Goal: Task Accomplishment & Management: Complete application form

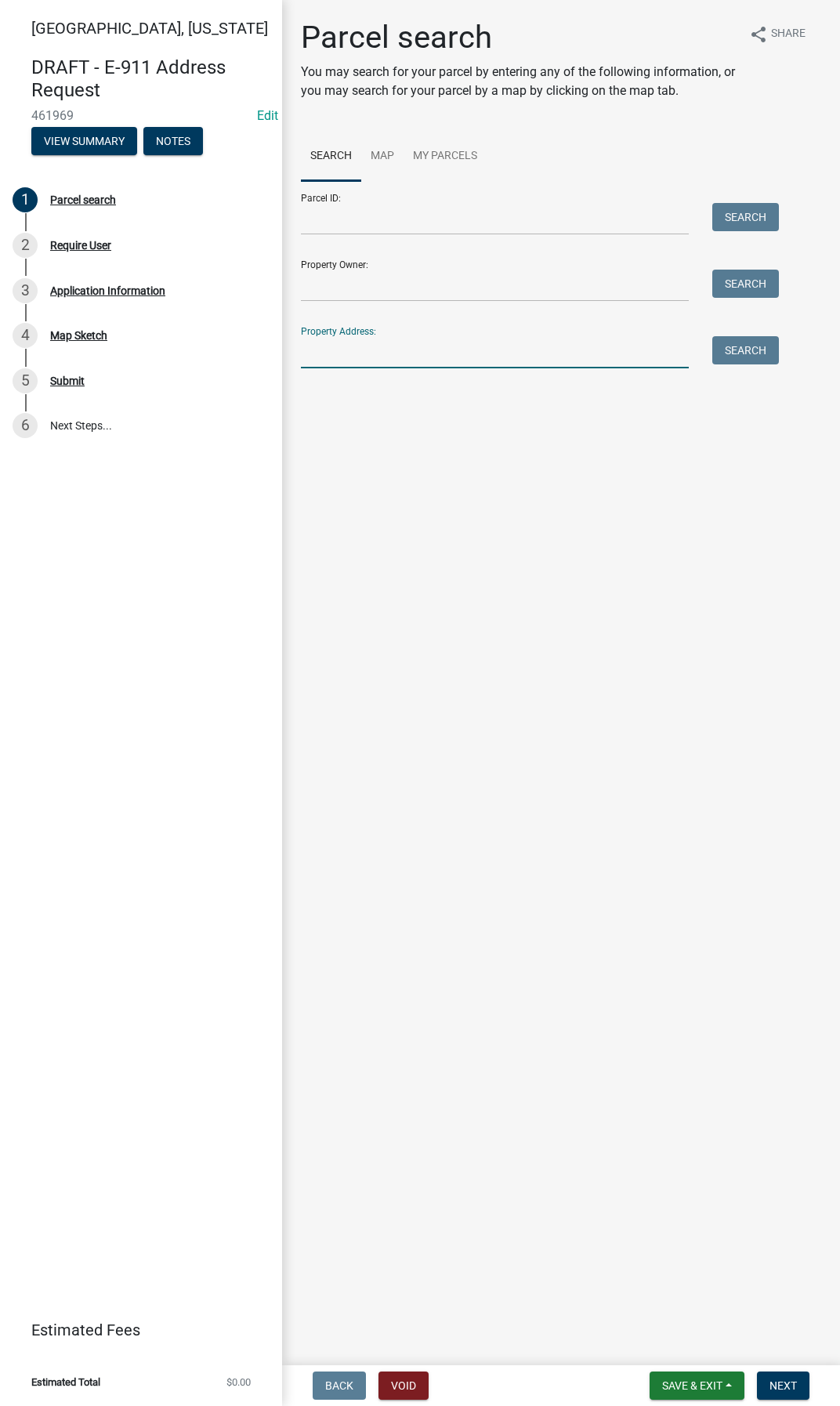
click at [373, 349] on input "Property Address:" at bounding box center [495, 352] width 388 height 32
type input "435"
click at [725, 345] on button "Search" at bounding box center [745, 350] width 67 height 29
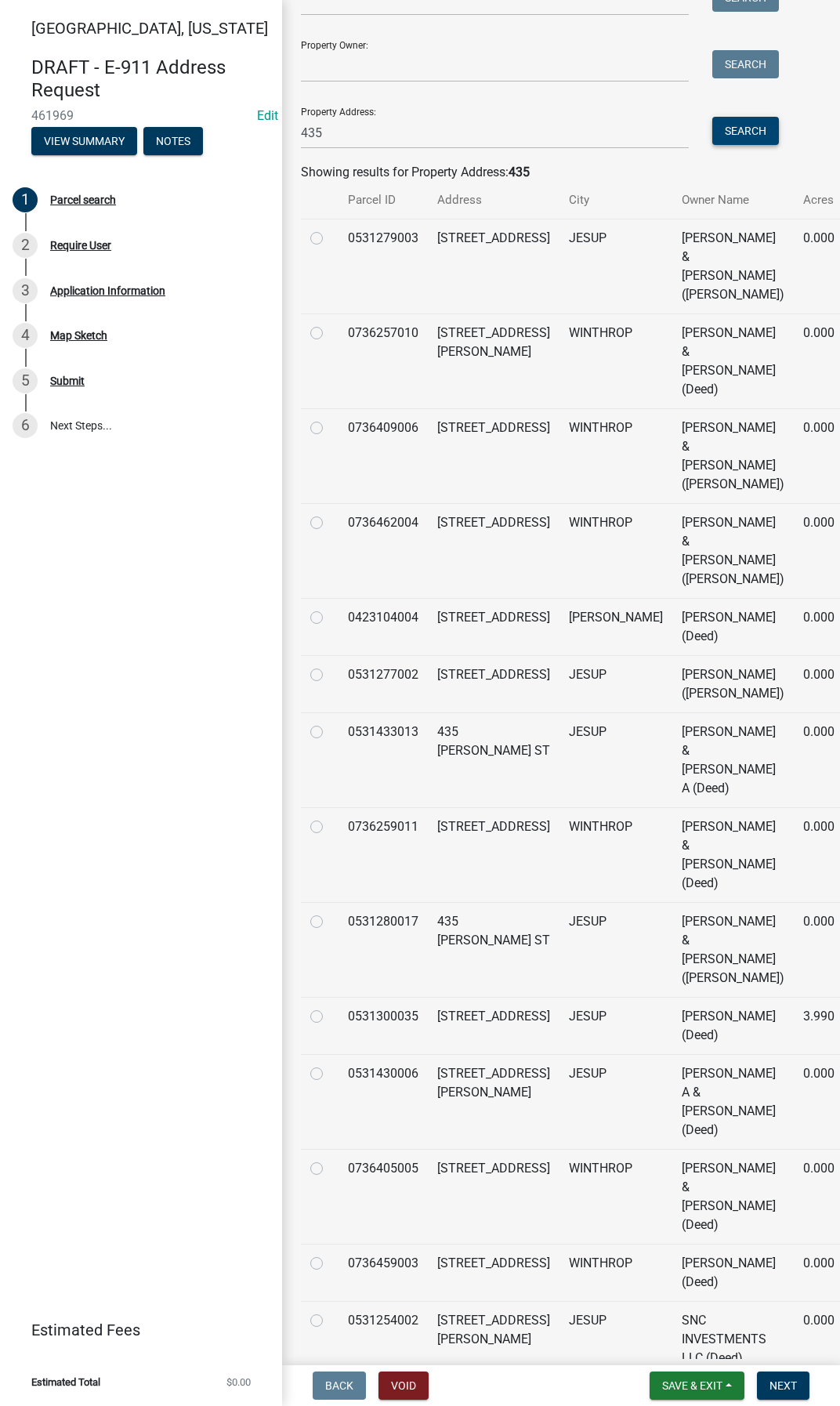
scroll to position [235, 0]
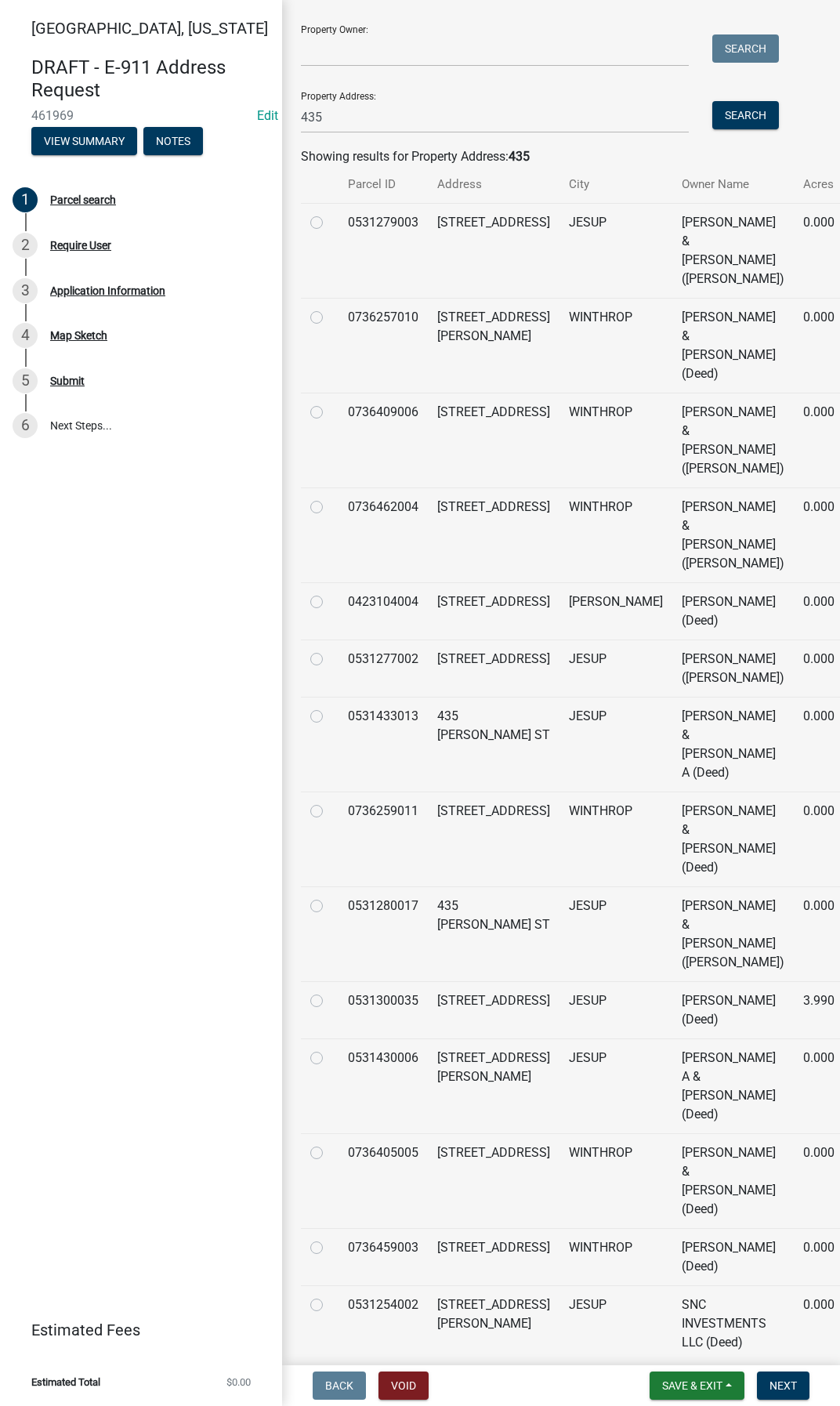
click at [329, 1049] on label at bounding box center [329, 1049] width 0 height 0
click at [329, 1059] on input "radio" at bounding box center [334, 1054] width 10 height 10
radio input "true"
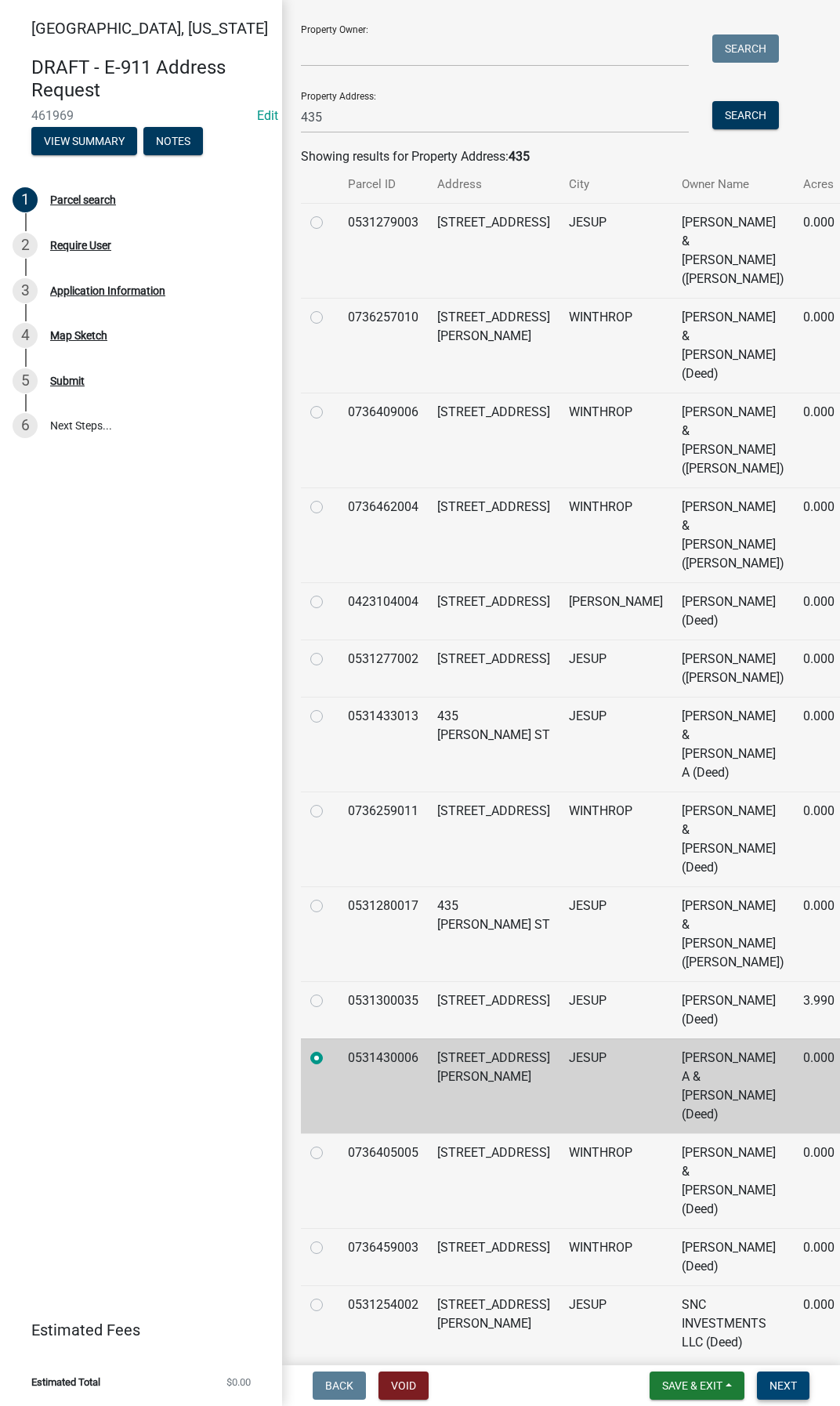
click at [774, 1377] on button "Next" at bounding box center [783, 1385] width 52 height 29
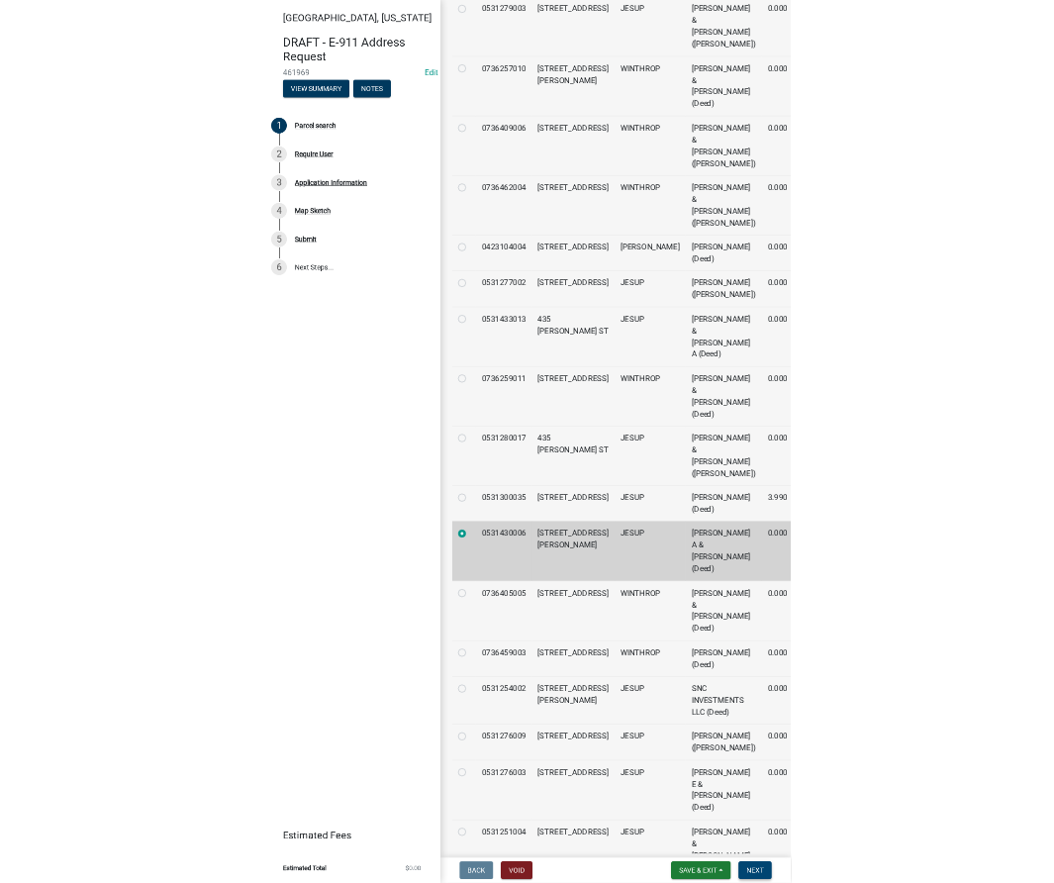
scroll to position [792, 0]
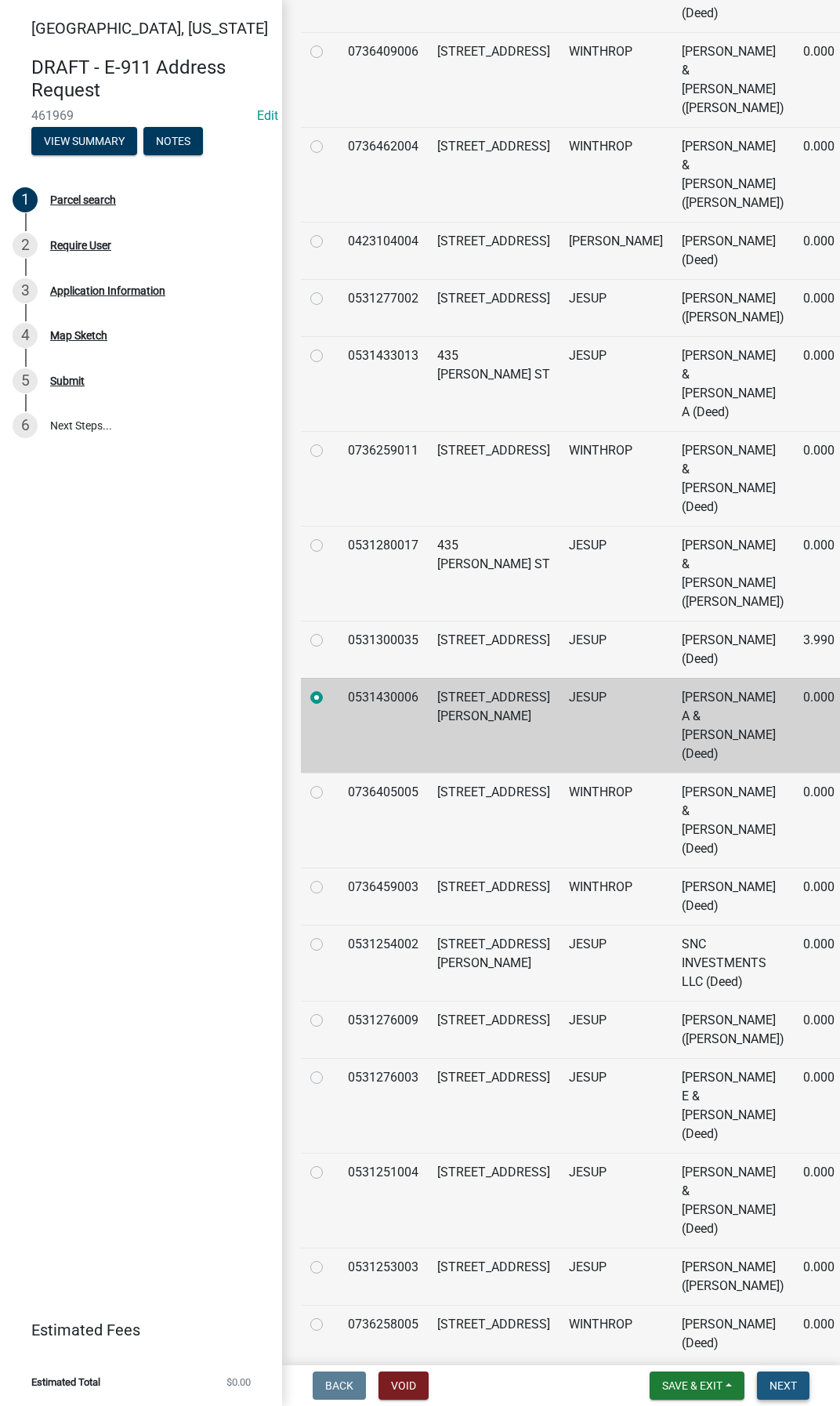
click at [779, 1385] on span "Next" at bounding box center [783, 1385] width 28 height 13
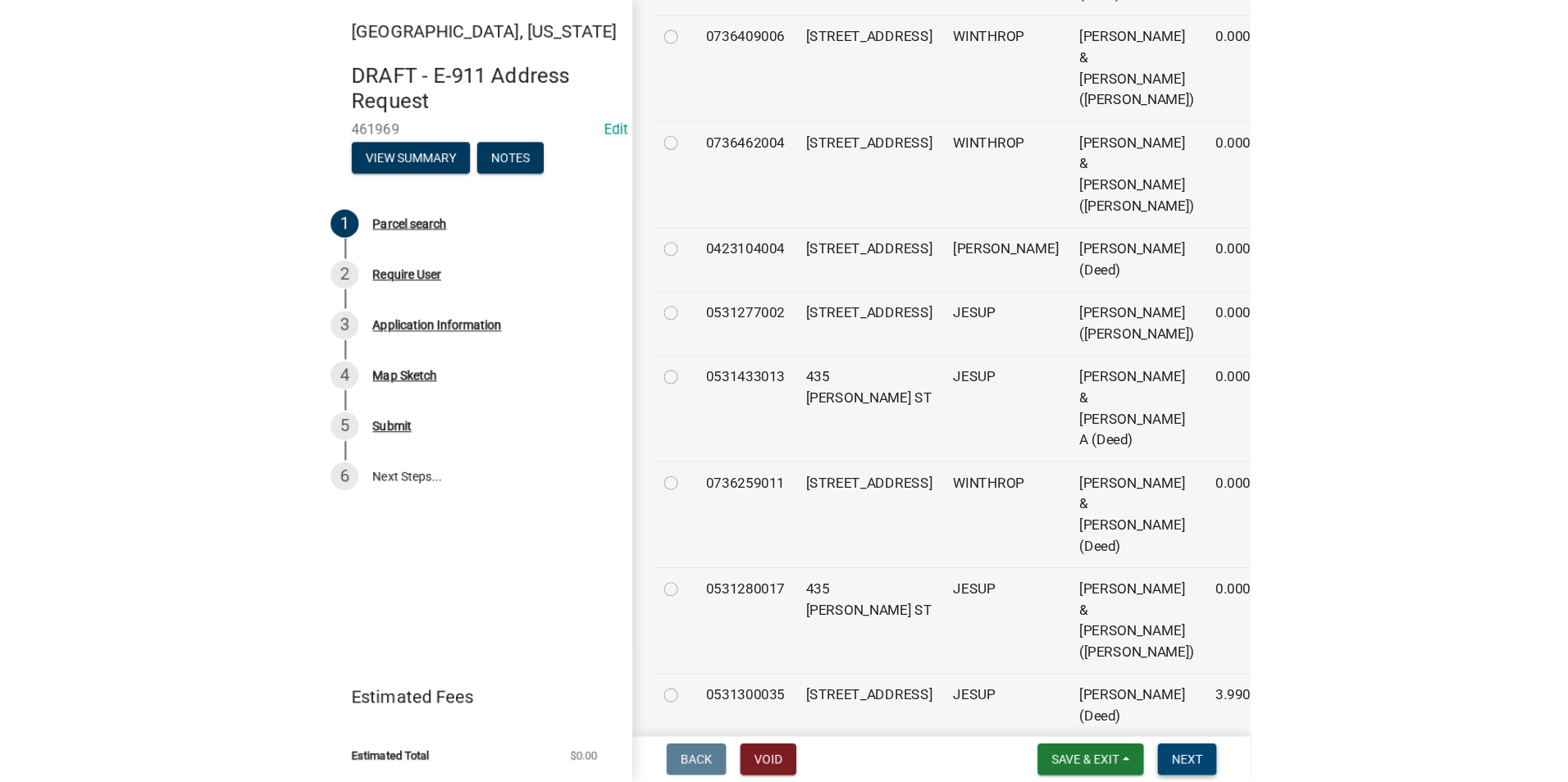
scroll to position [611, 0]
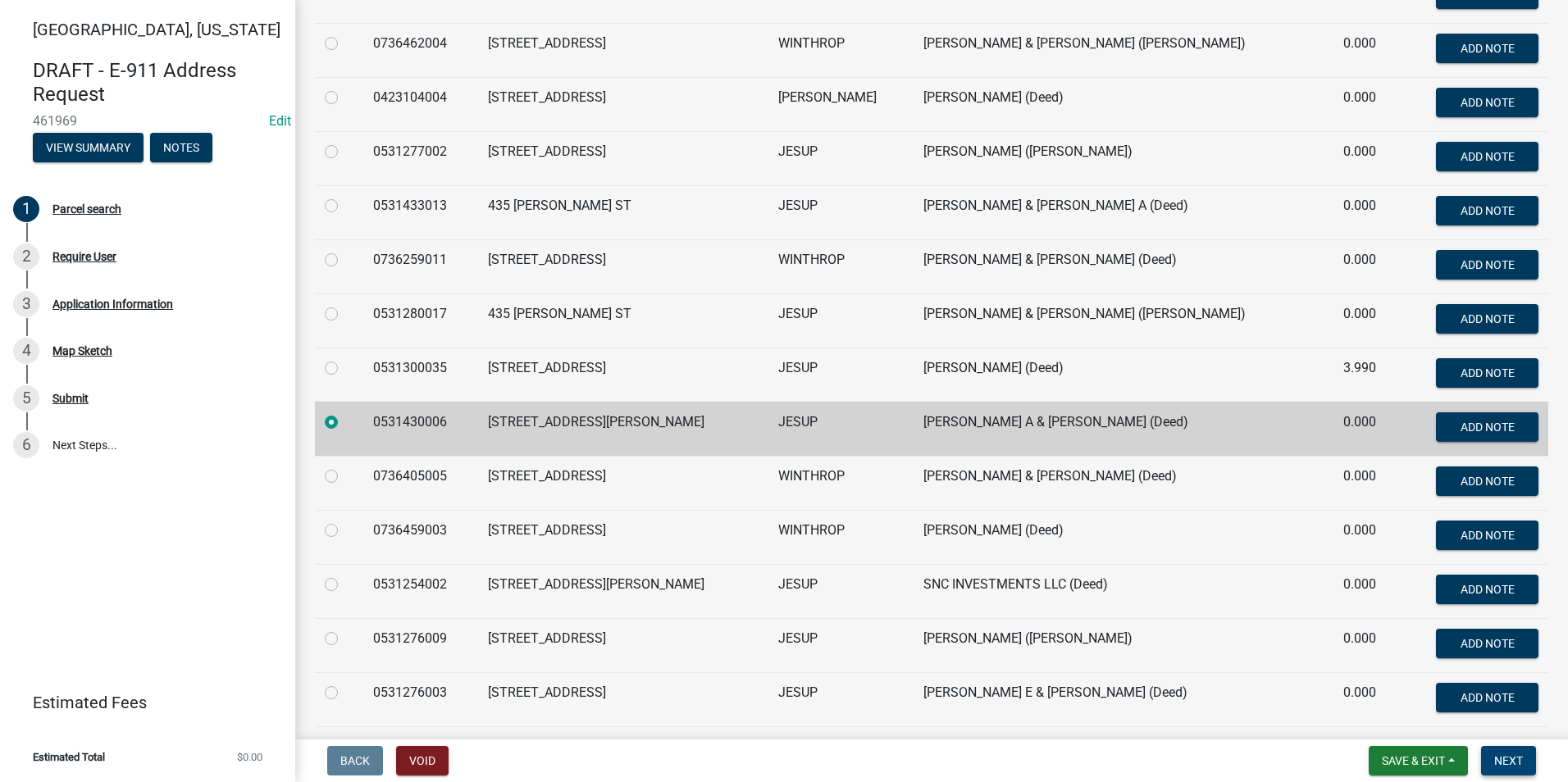
click at [878, 755] on span "Next" at bounding box center [1508, 760] width 29 height 13
click at [75, 260] on div "Require User" at bounding box center [84, 257] width 64 height 12
click at [85, 198] on div "1 Parcel search" at bounding box center [141, 209] width 256 height 27
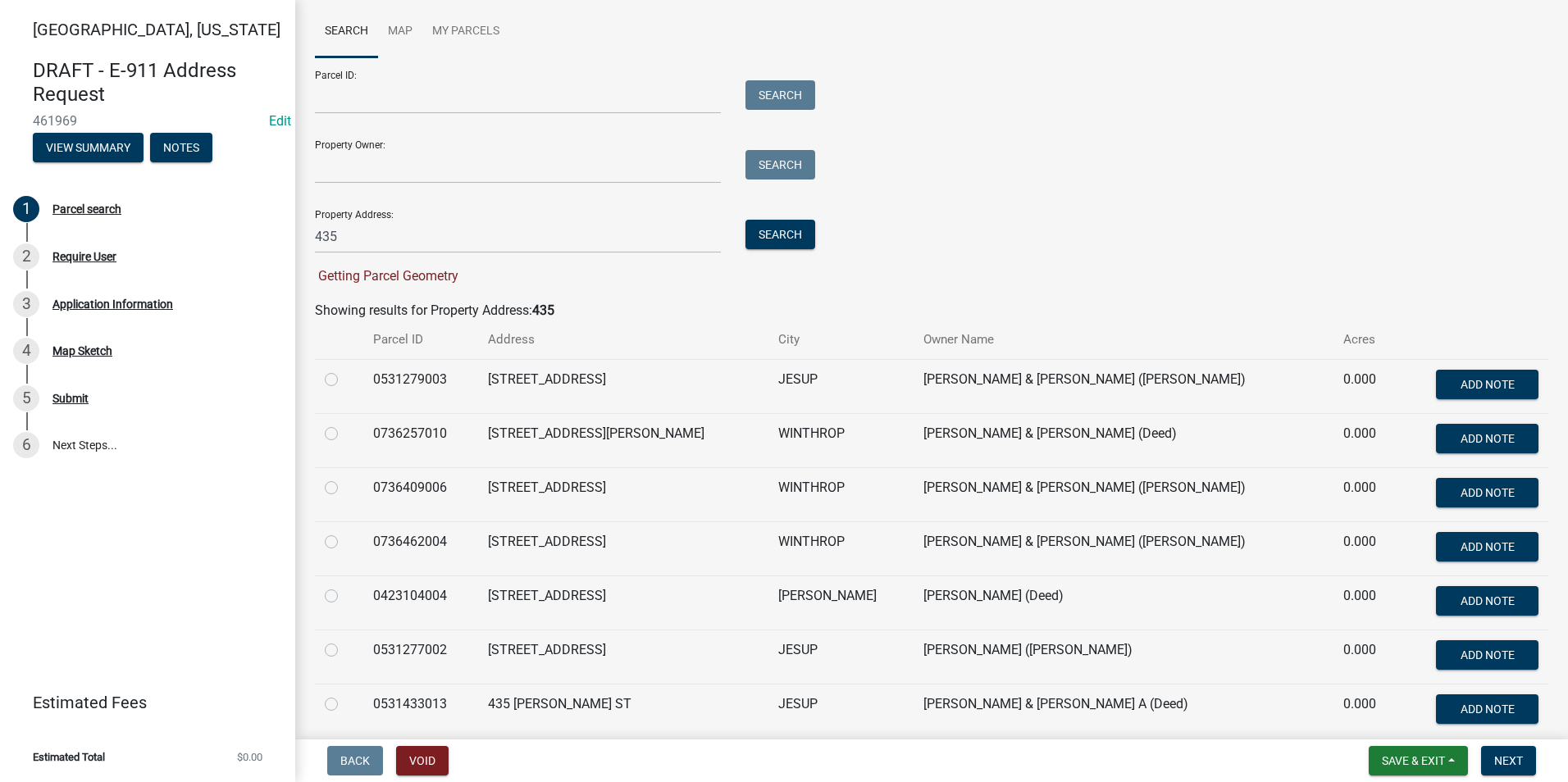
scroll to position [0, 0]
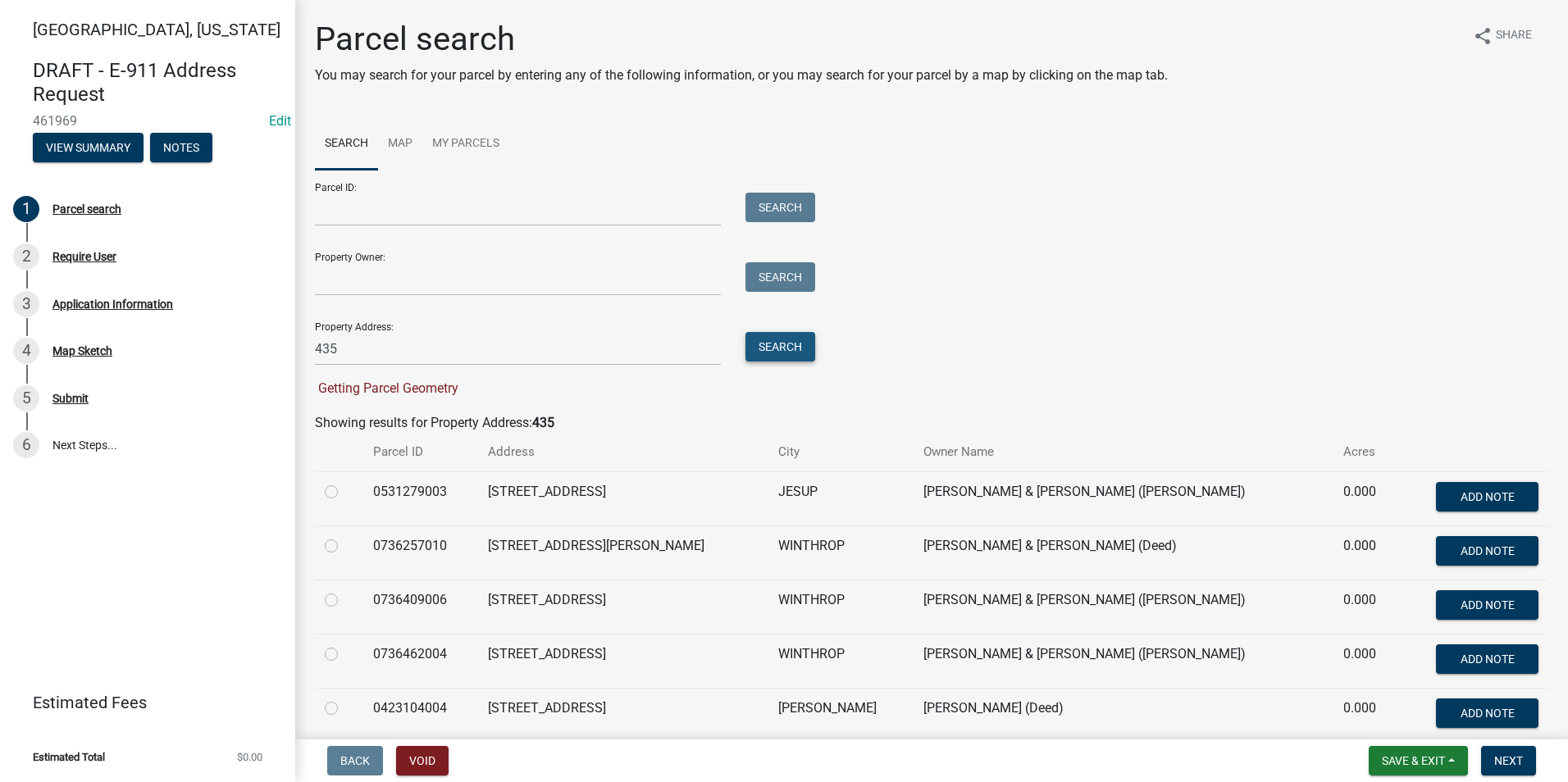
click at [796, 341] on button "Search" at bounding box center [780, 347] width 70 height 30
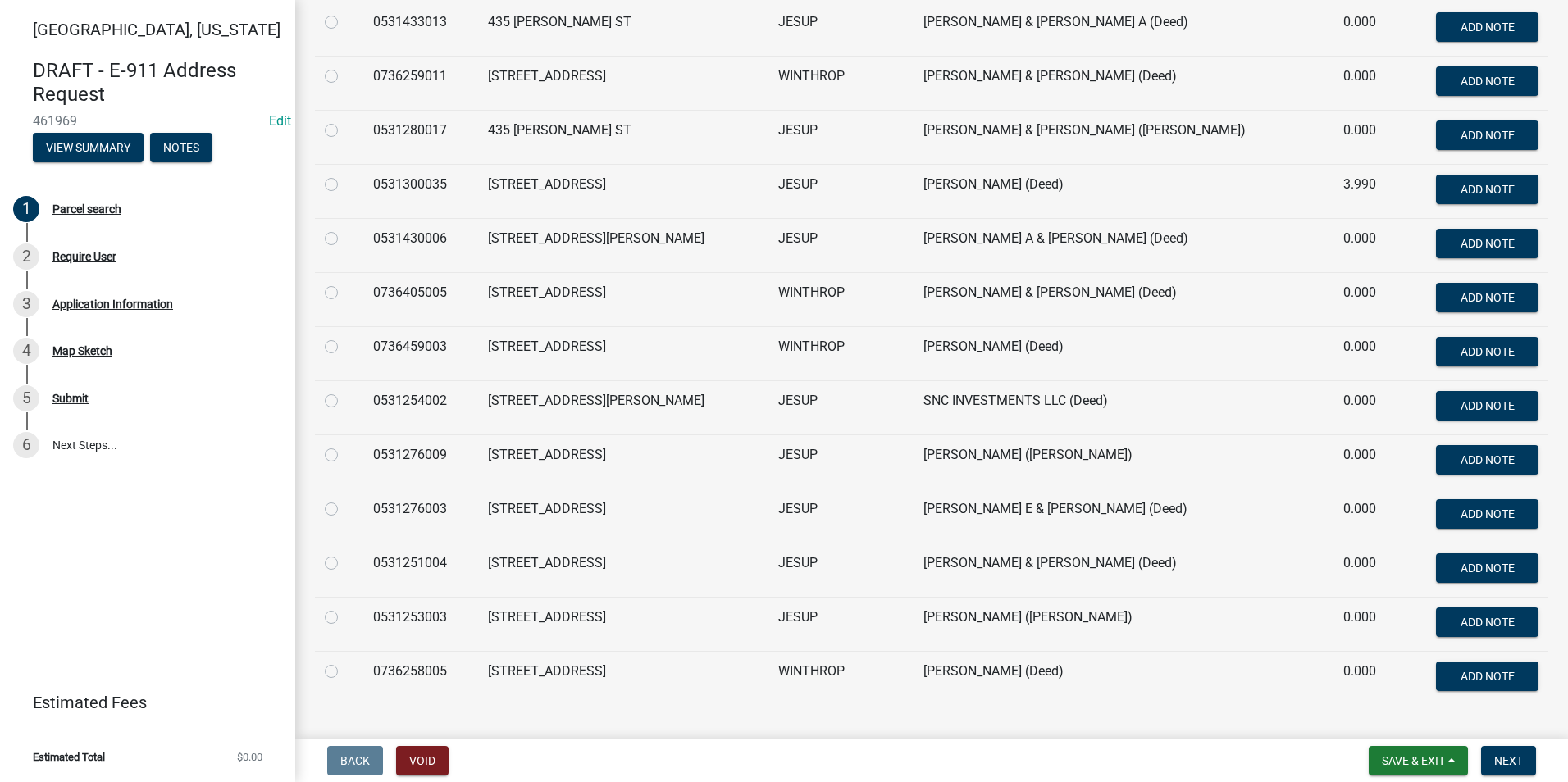
scroll to position [798, 0]
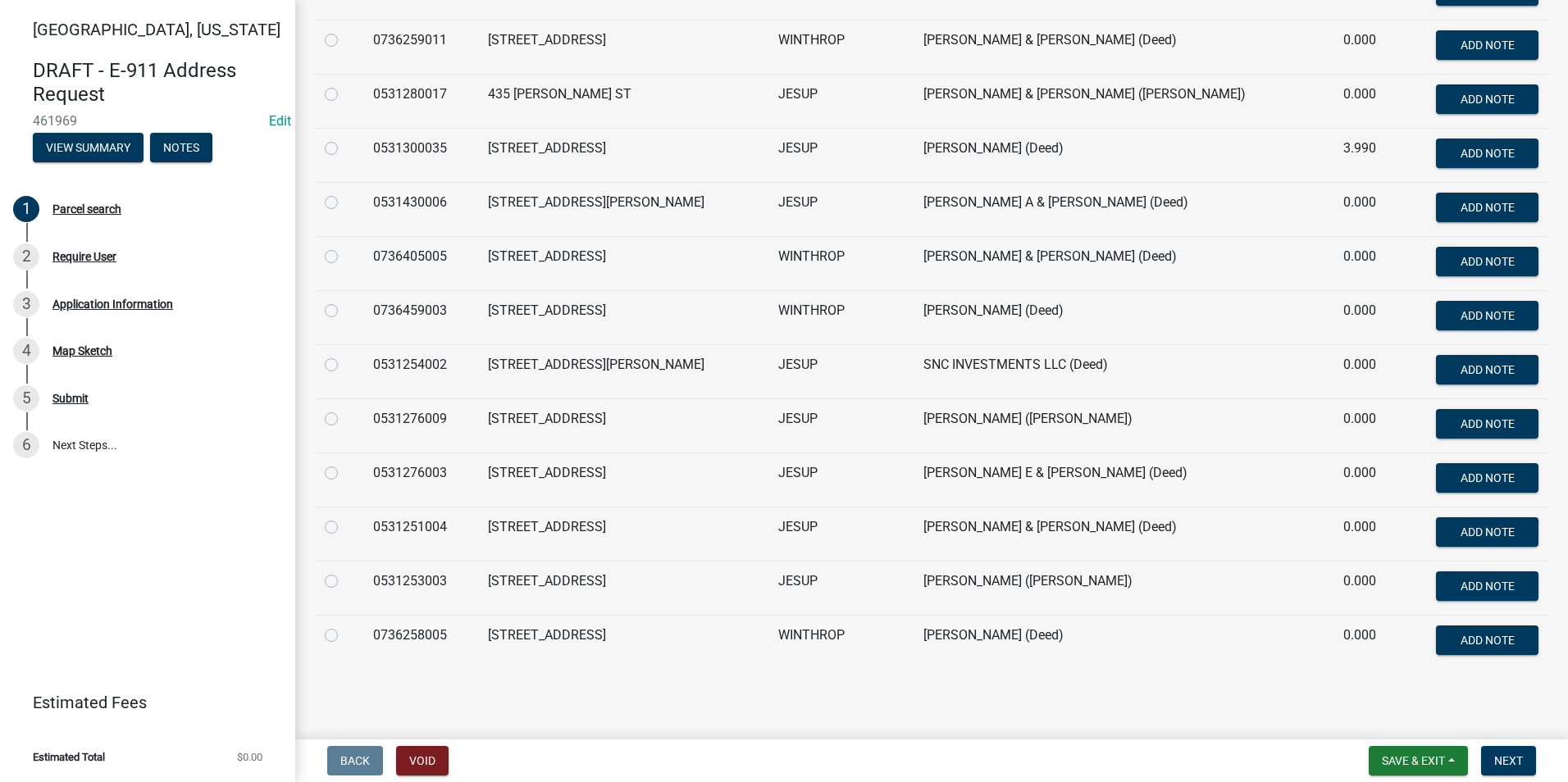
click at [345, 193] on label at bounding box center [345, 193] width 0 height 0
click at [345, 203] on input "radio" at bounding box center [350, 198] width 11 height 11
radio input "true"
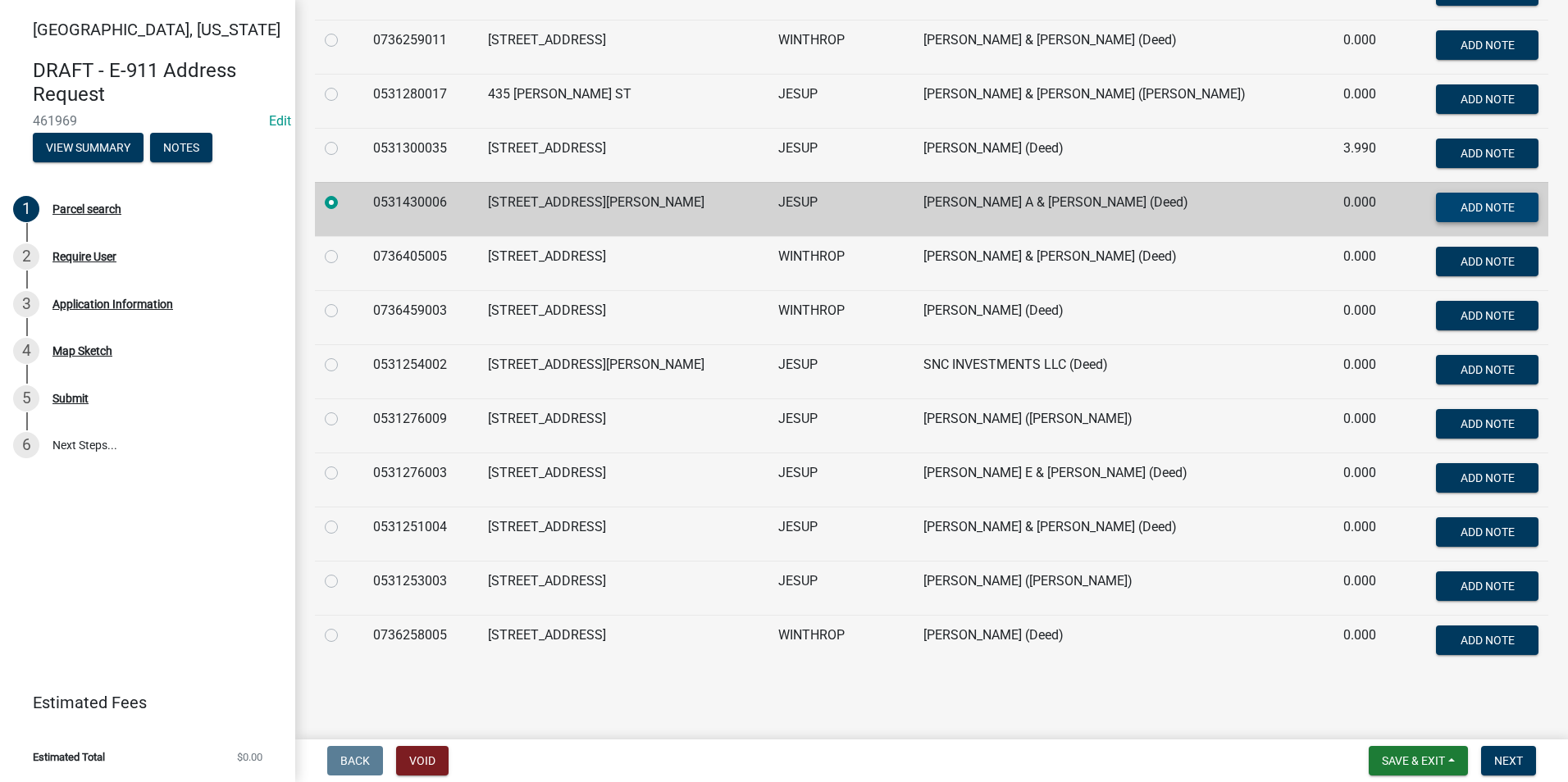
click at [878, 213] on span "Add Note" at bounding box center [1486, 206] width 54 height 13
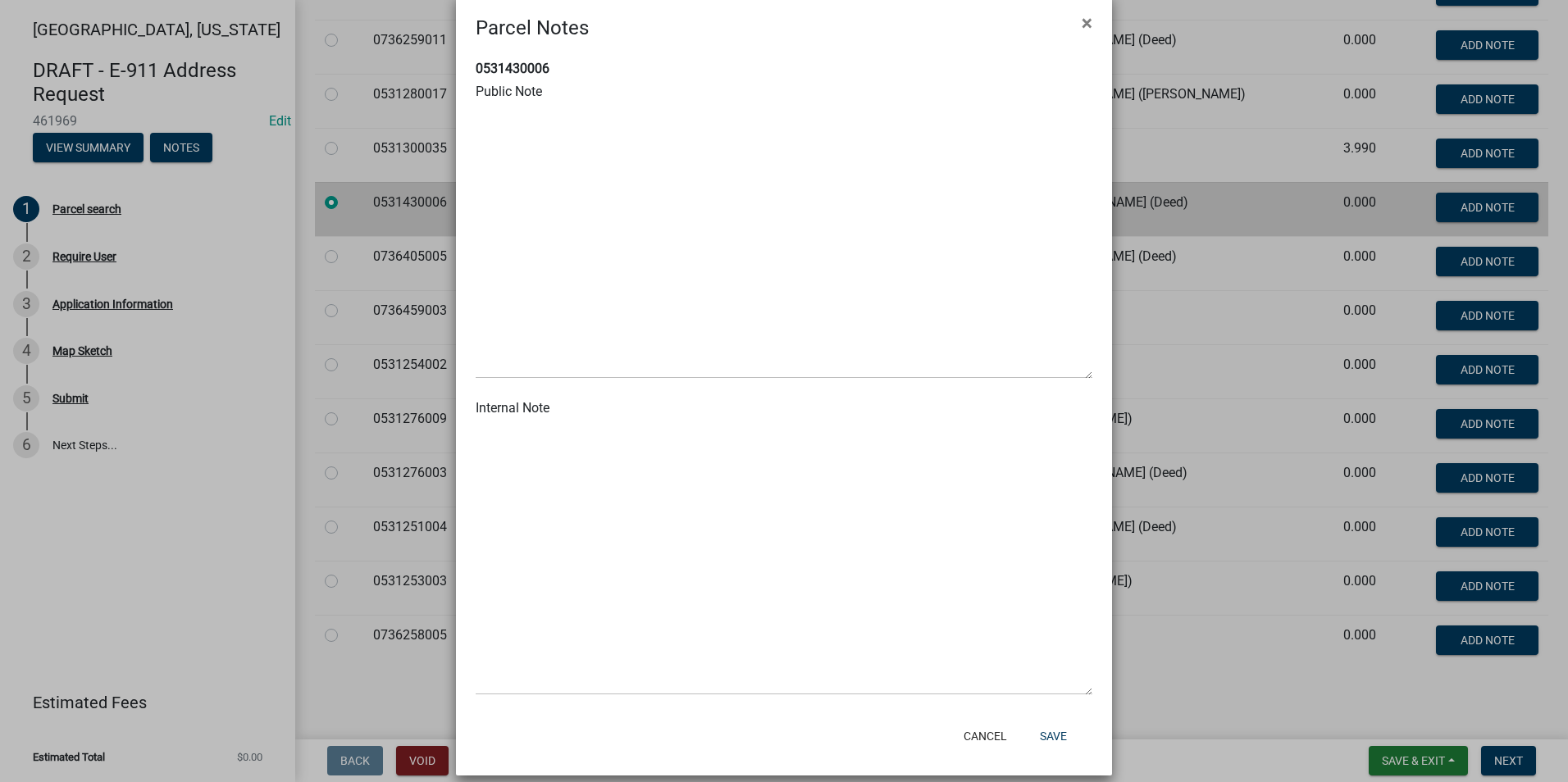
scroll to position [46, 0]
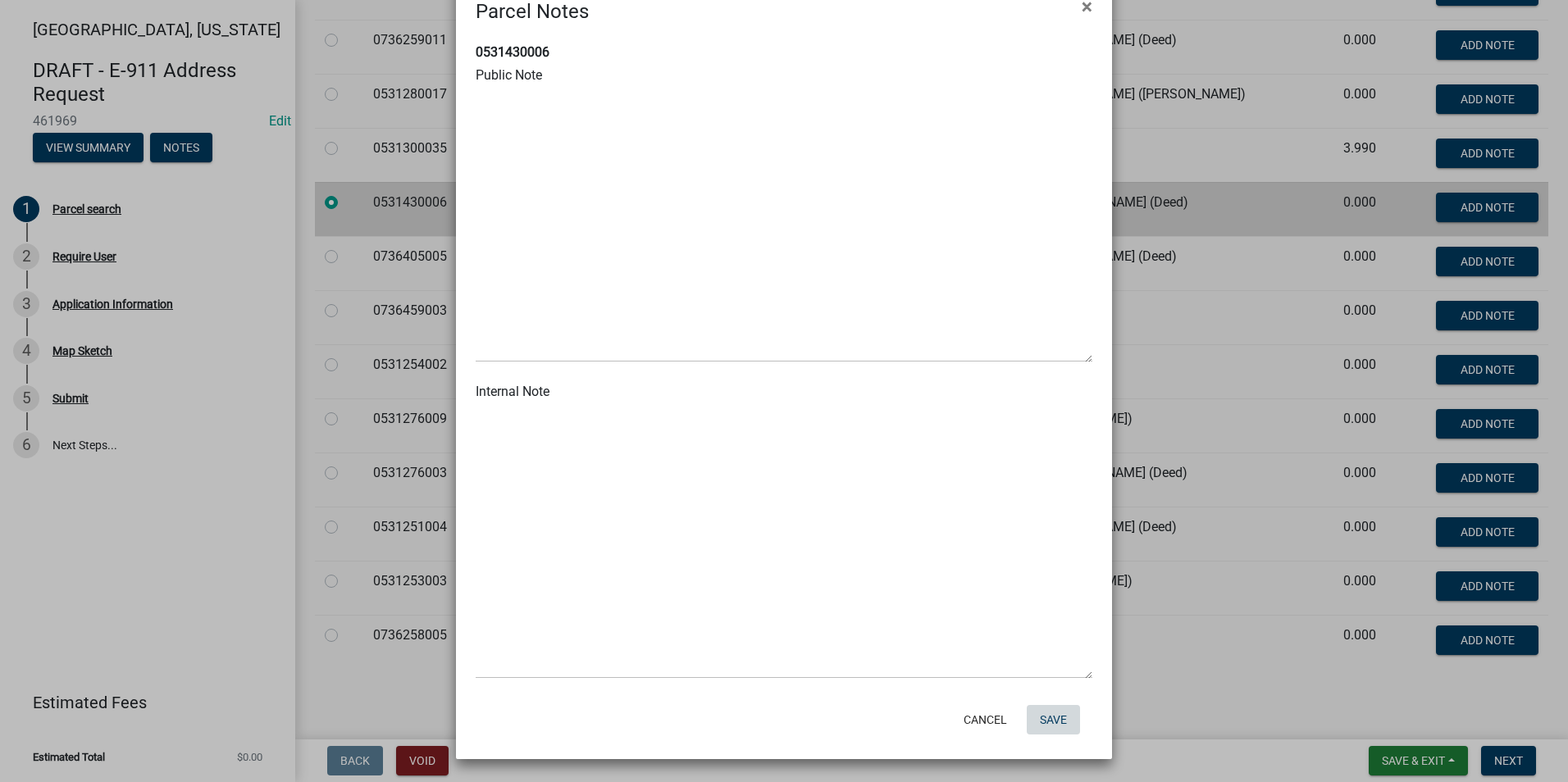
click at [878, 722] on button "Save" at bounding box center [1053, 720] width 53 height 30
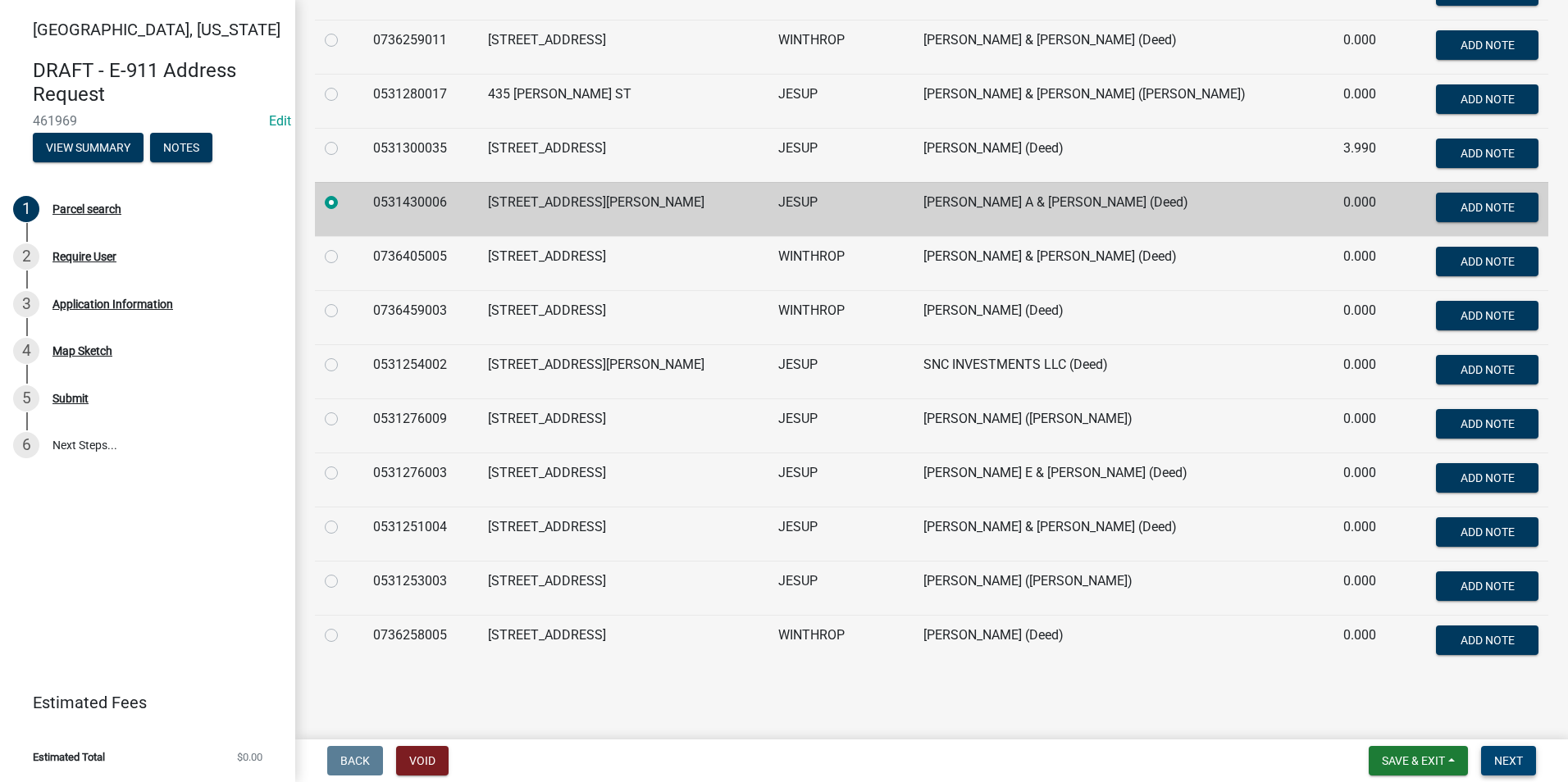
click at [878, 757] on span "Next" at bounding box center [1508, 760] width 29 height 13
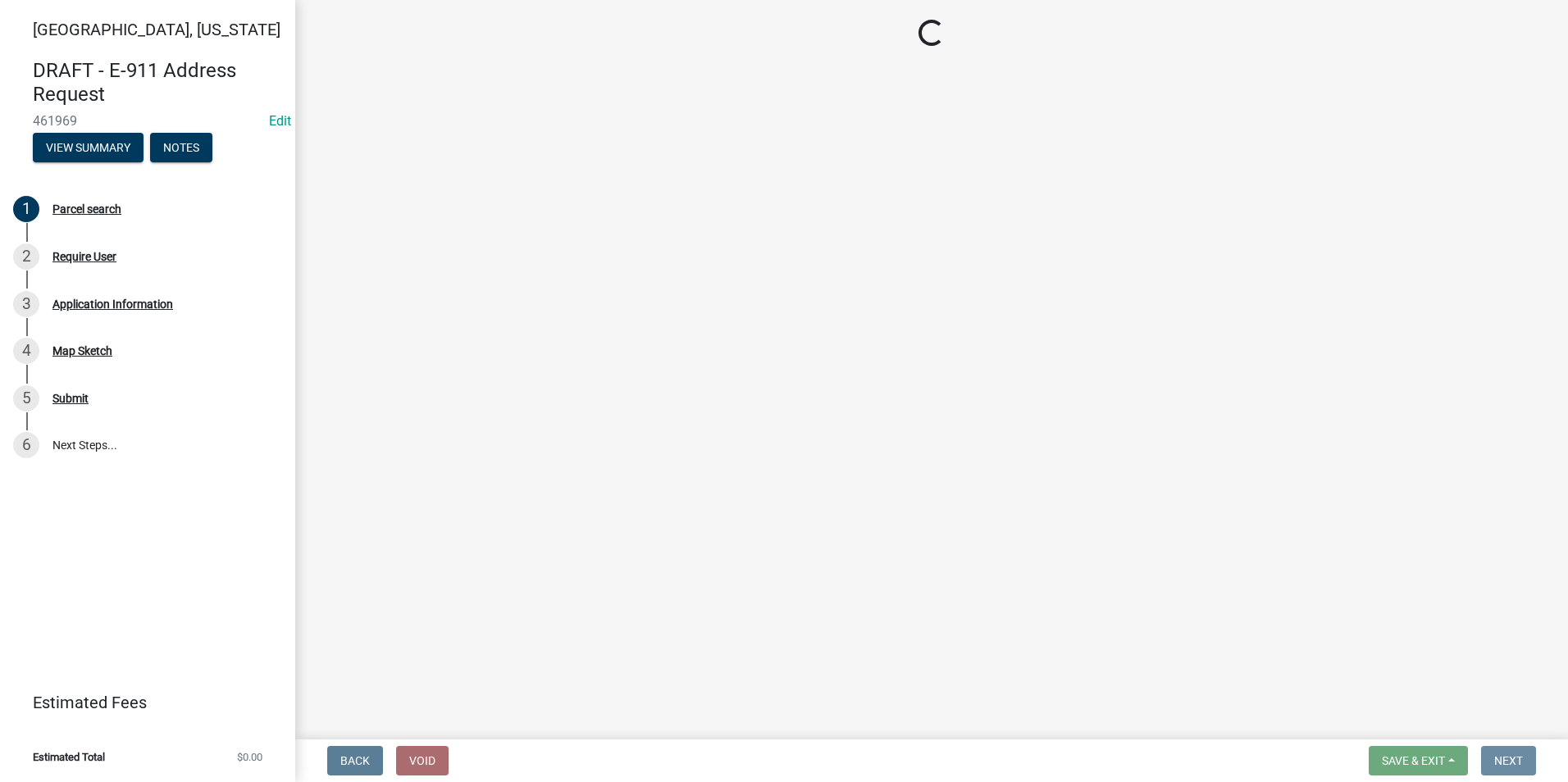
scroll to position [0, 0]
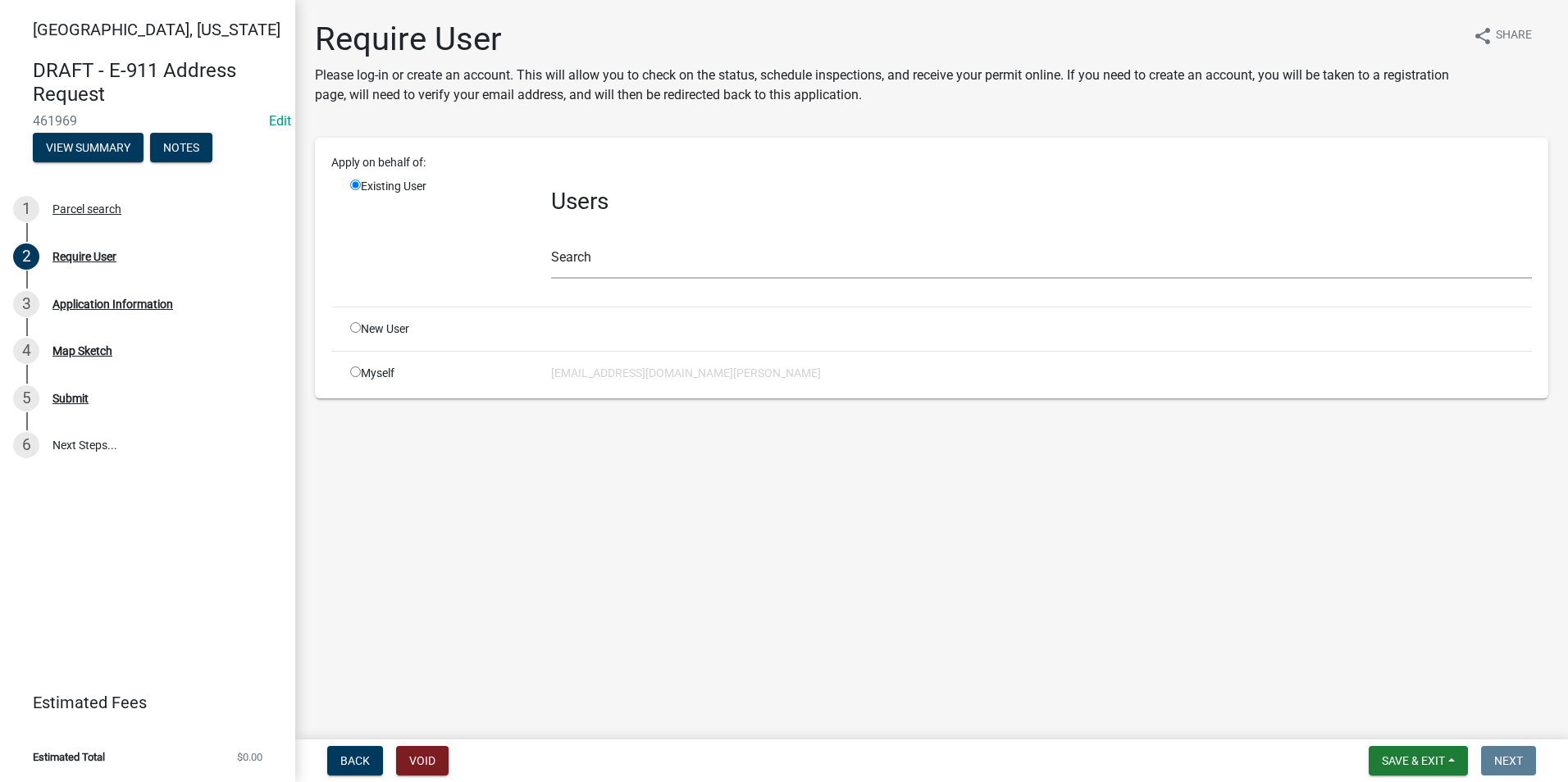
click at [356, 378] on div "Myself" at bounding box center [438, 373] width 201 height 17
click at [356, 369] on input "radio" at bounding box center [355, 371] width 11 height 11
radio input "true"
radio input "false"
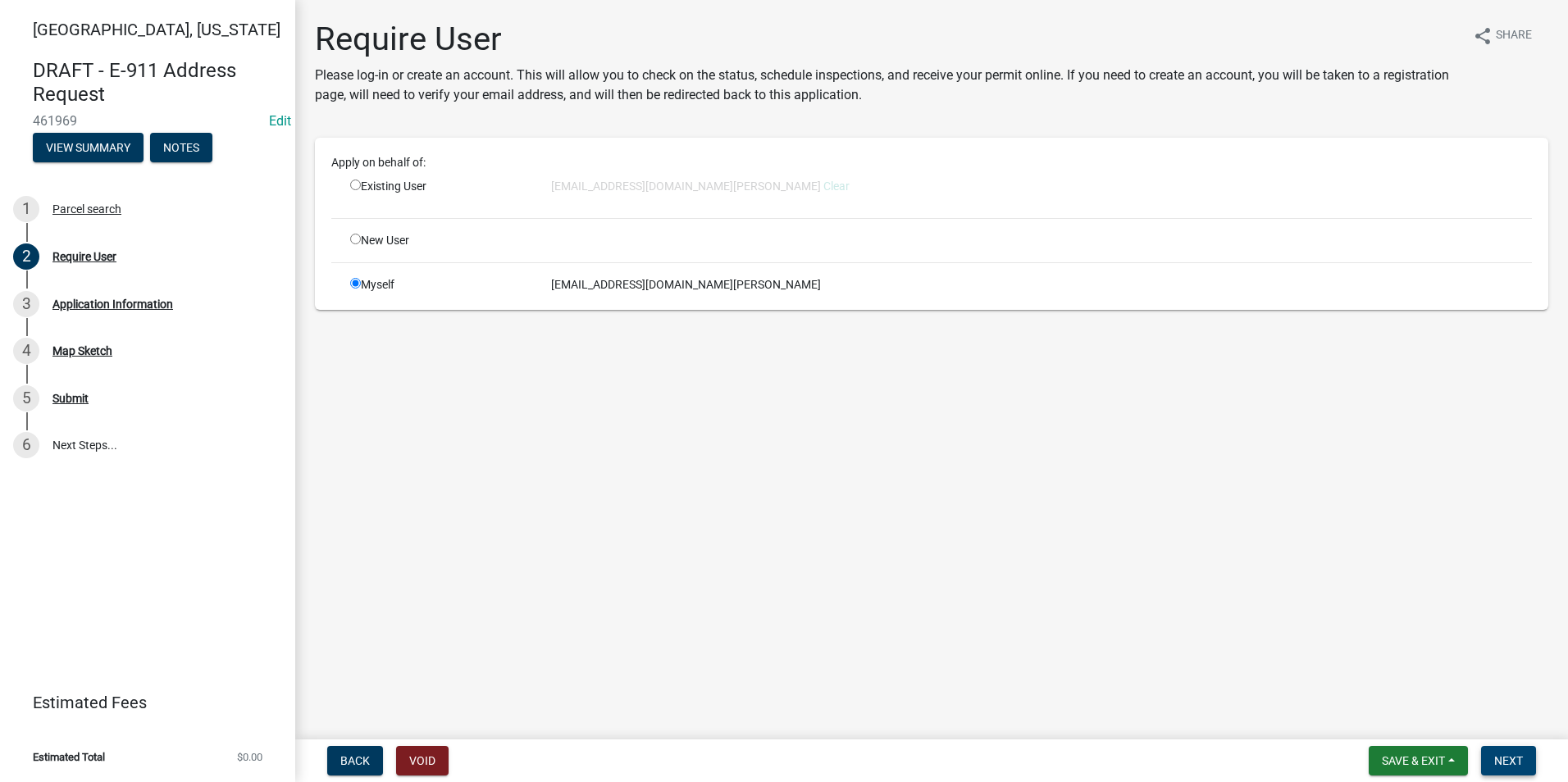
click at [878, 759] on span "Next" at bounding box center [1508, 760] width 29 height 13
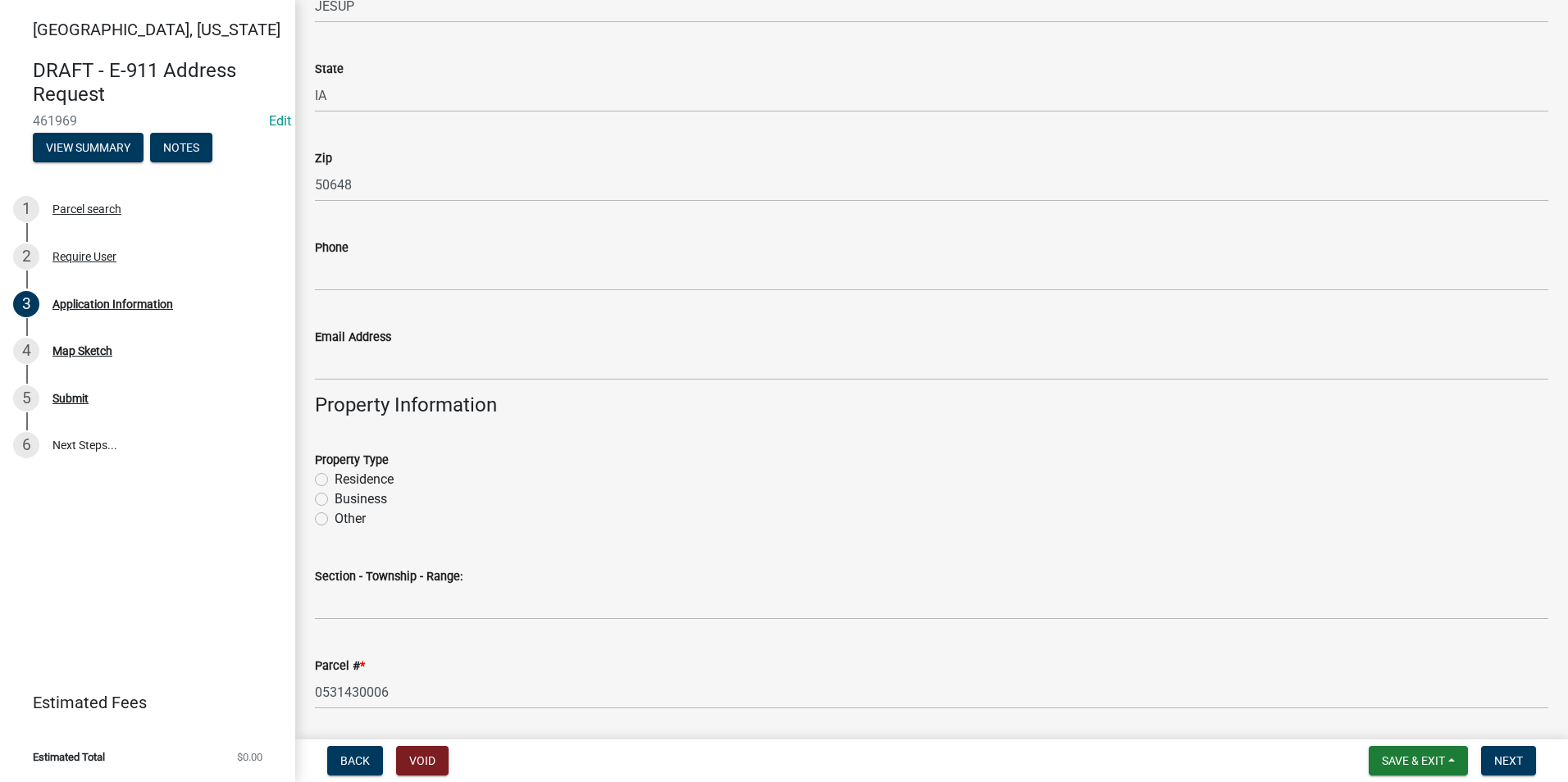
scroll to position [574, 0]
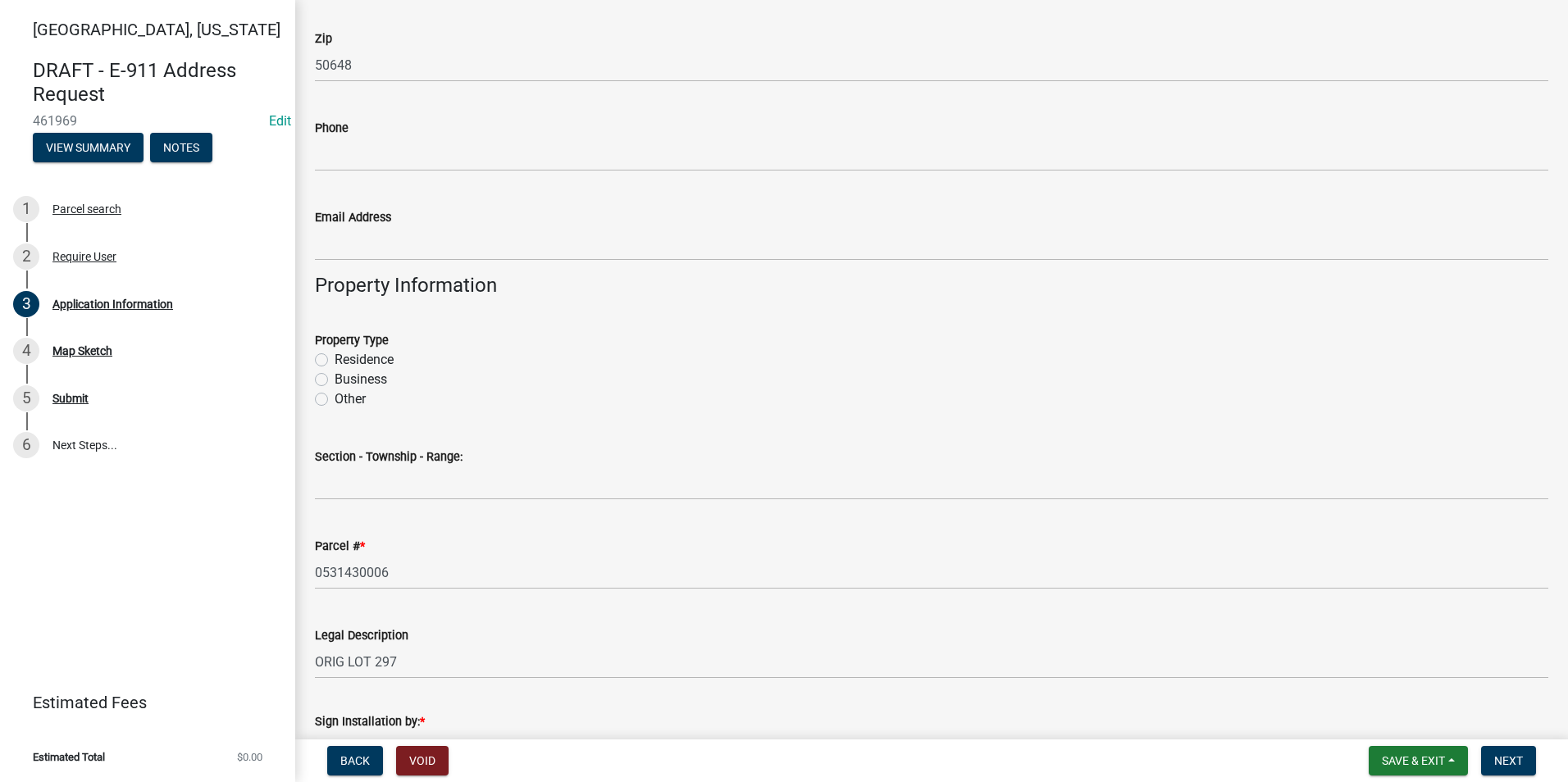
click at [335, 356] on label "Residence" at bounding box center [364, 360] width 59 height 20
click at [335, 356] on input "Residence" at bounding box center [340, 355] width 11 height 11
radio input "true"
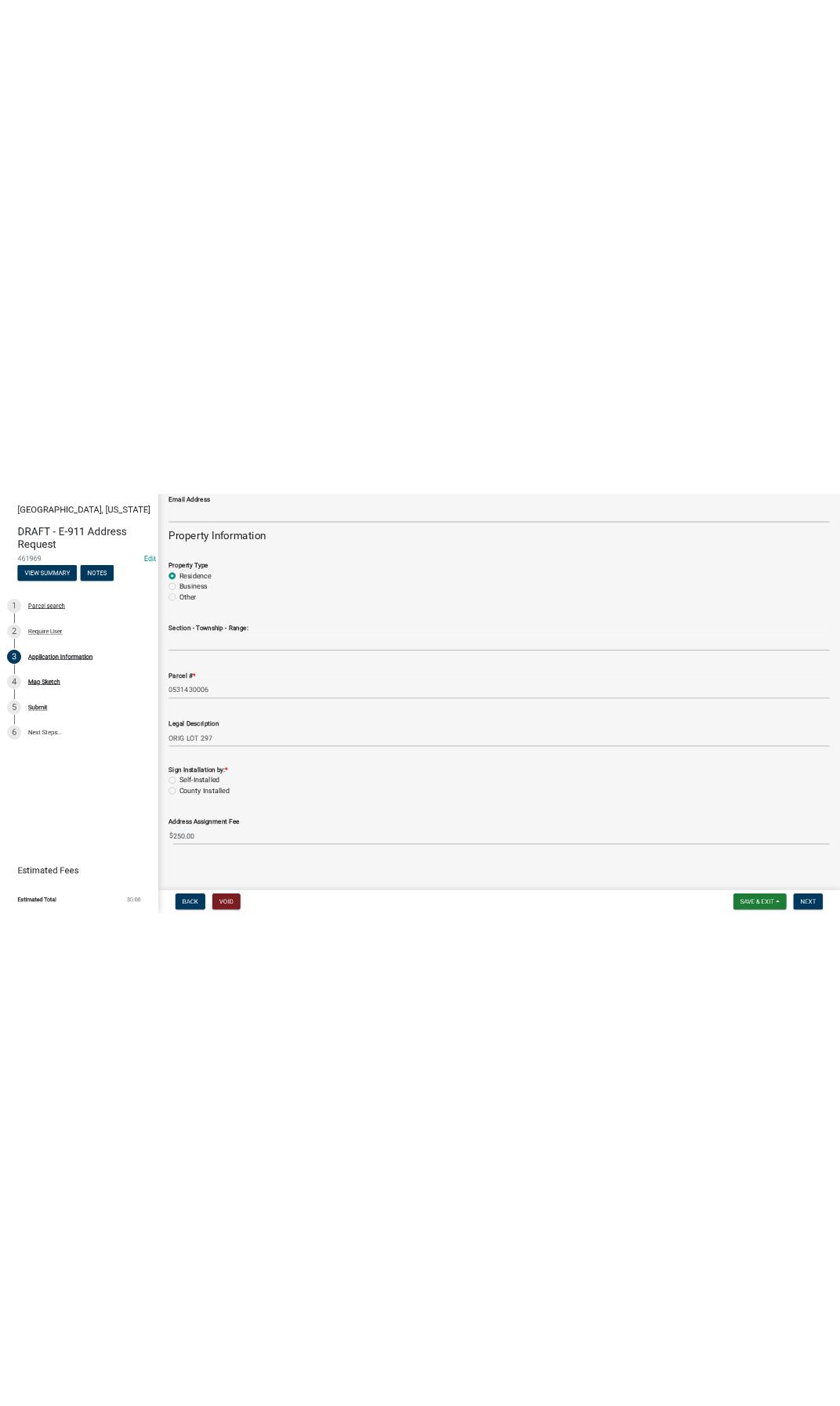
scroll to position [747, 0]
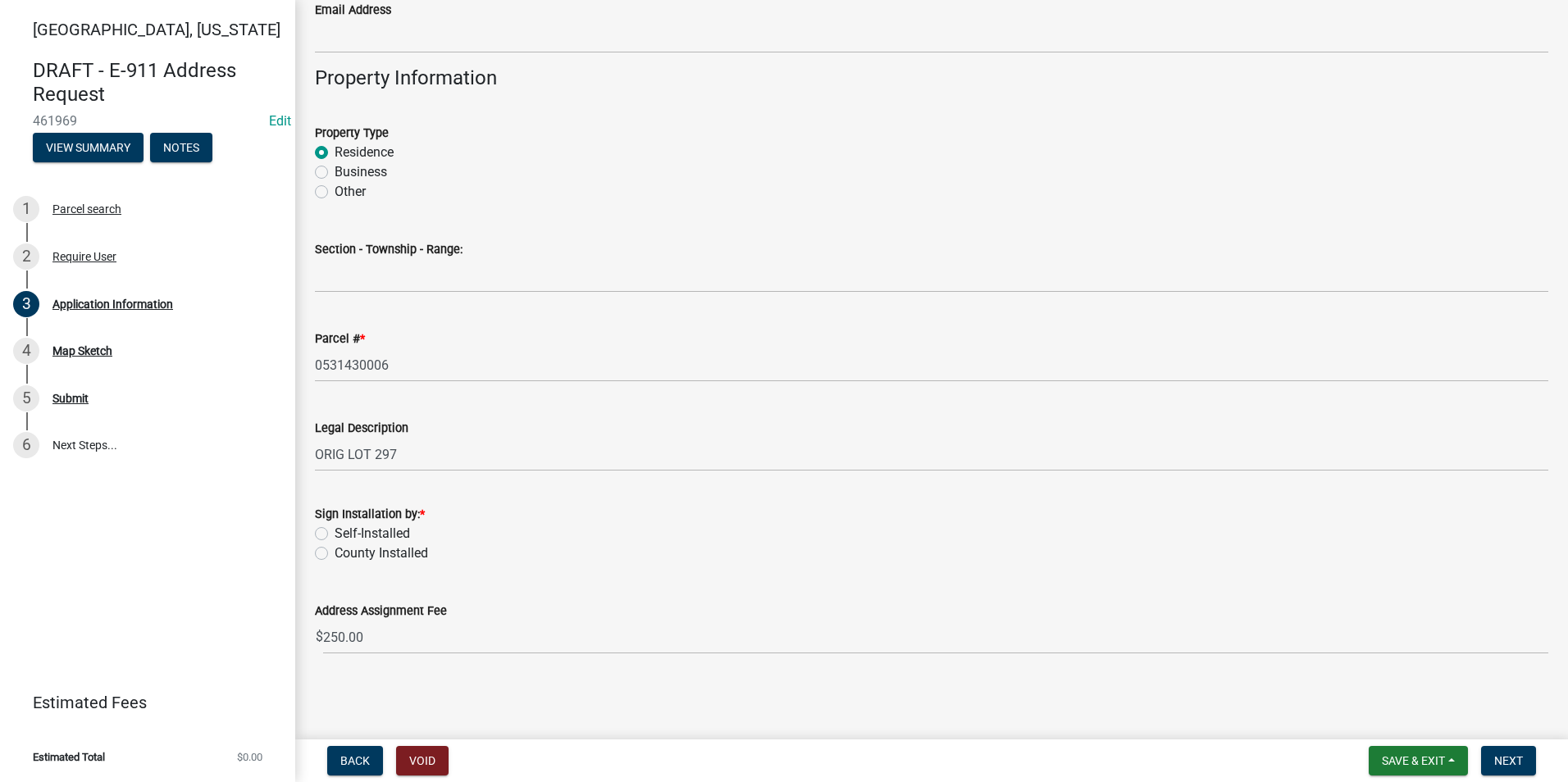
click at [335, 537] on label "Self-Installed" at bounding box center [372, 533] width 75 height 20
click at [335, 534] on input "Self-Installed" at bounding box center [340, 529] width 11 height 11
radio input "true"
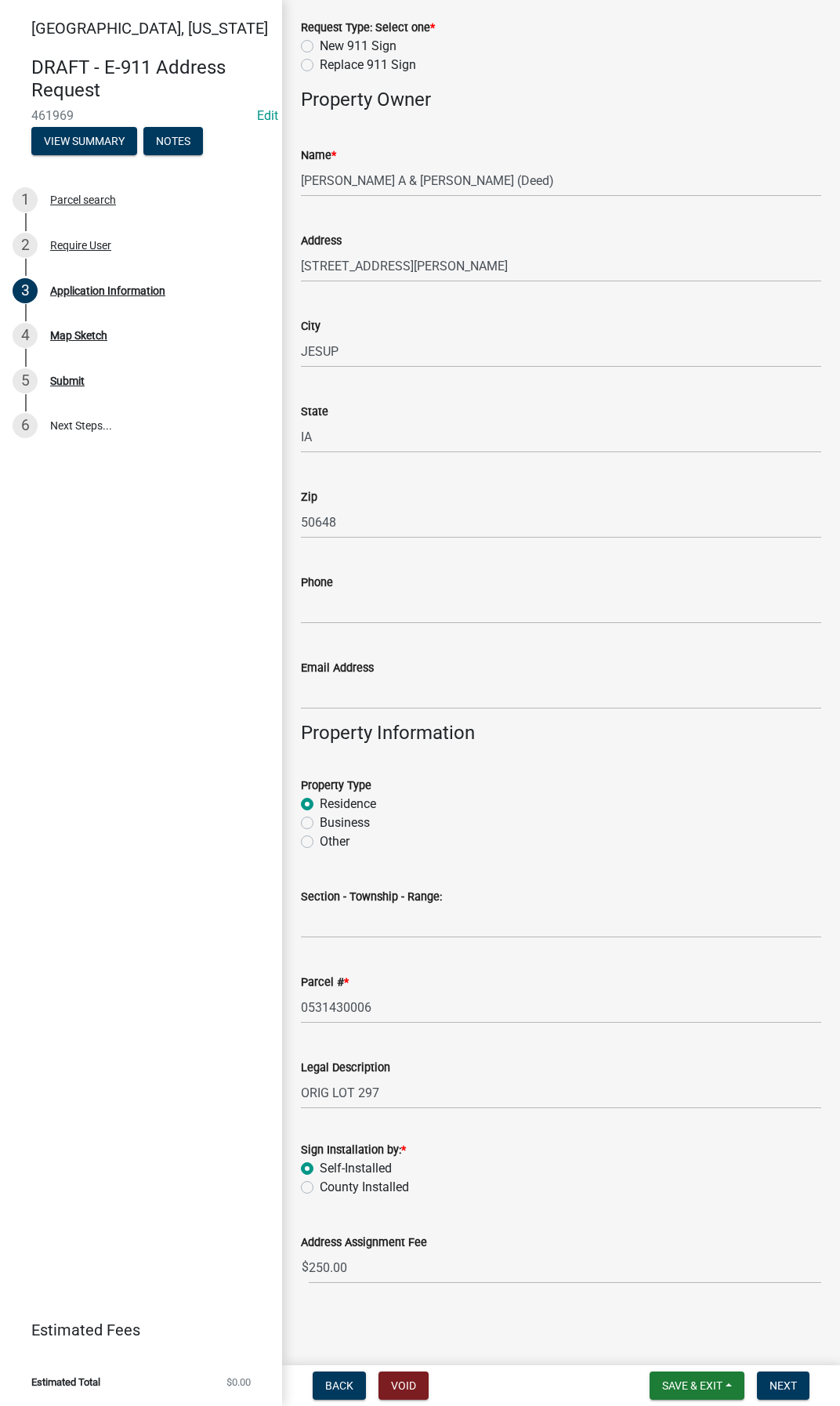
scroll to position [89, 0]
click at [528, 1281] on input "250.00" at bounding box center [564, 1267] width 512 height 32
click at [803, 1271] on input "249" at bounding box center [564, 1267] width 512 height 32
click at [804, 1271] on input "248" at bounding box center [564, 1267] width 512 height 32
click at [804, 1271] on input "247" at bounding box center [564, 1267] width 512 height 32
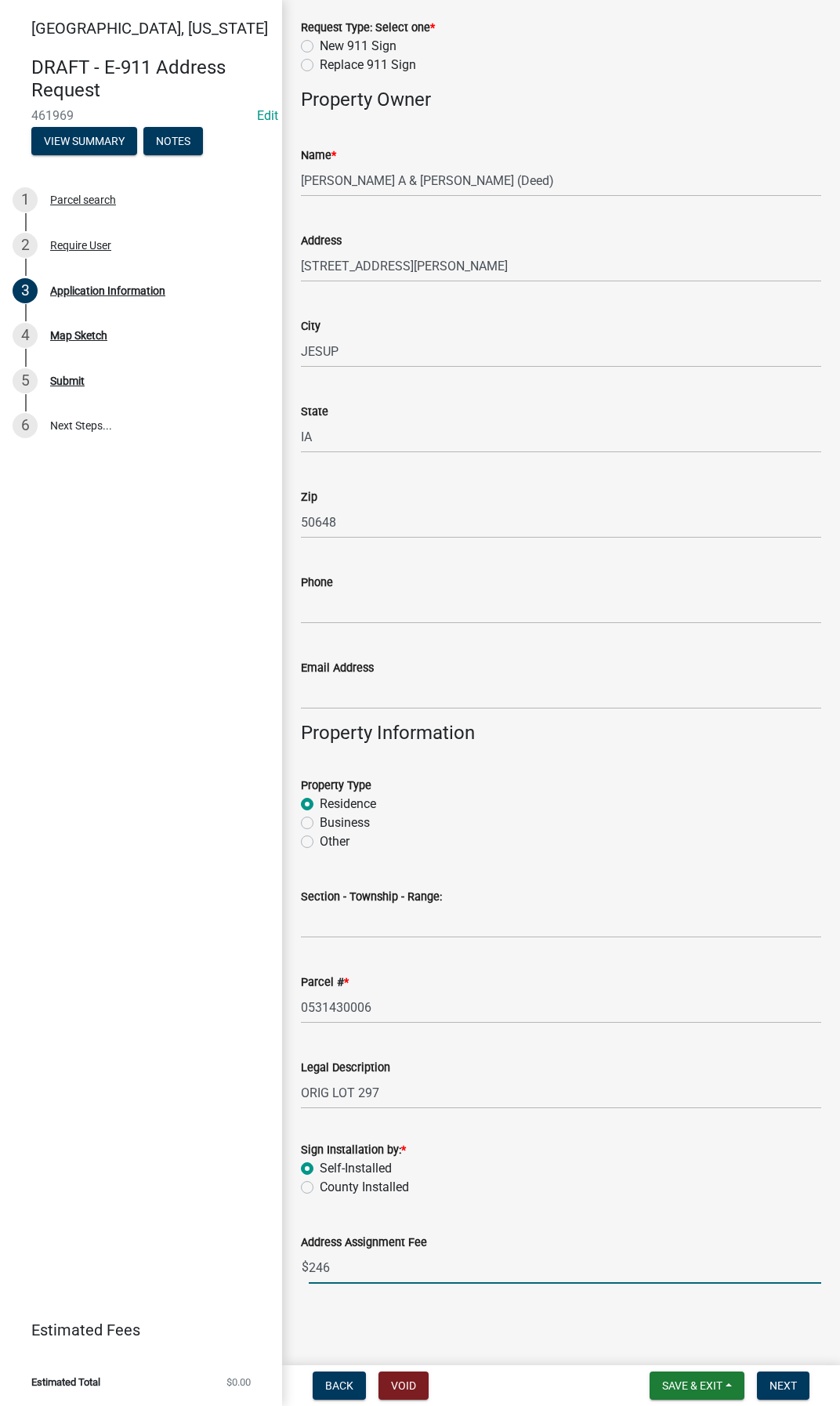
click at [804, 1271] on input "246" at bounding box center [564, 1267] width 512 height 32
click at [804, 1271] on input "245" at bounding box center [564, 1267] width 512 height 32
click at [804, 1271] on input "244" at bounding box center [564, 1267] width 512 height 32
click at [804, 1271] on input "243" at bounding box center [564, 1267] width 512 height 32
drag, startPoint x: 469, startPoint y: 1277, endPoint x: 295, endPoint y: 1270, distance: 174.1
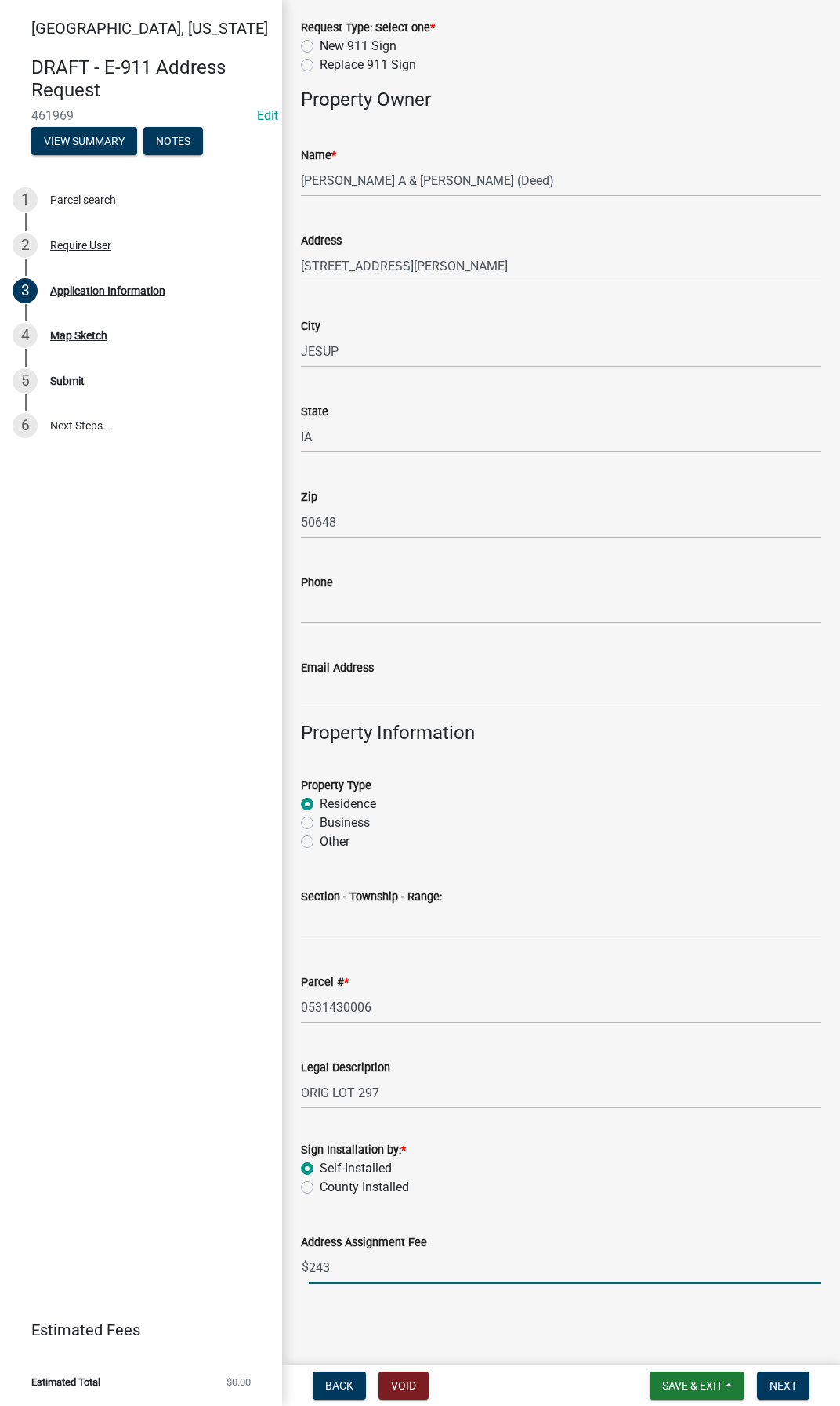
click at [295, 1270] on div "Address Assignment Fee $ 243" at bounding box center [561, 1248] width 544 height 73
type input "0"
click at [773, 1378] on button "Next" at bounding box center [783, 1385] width 52 height 29
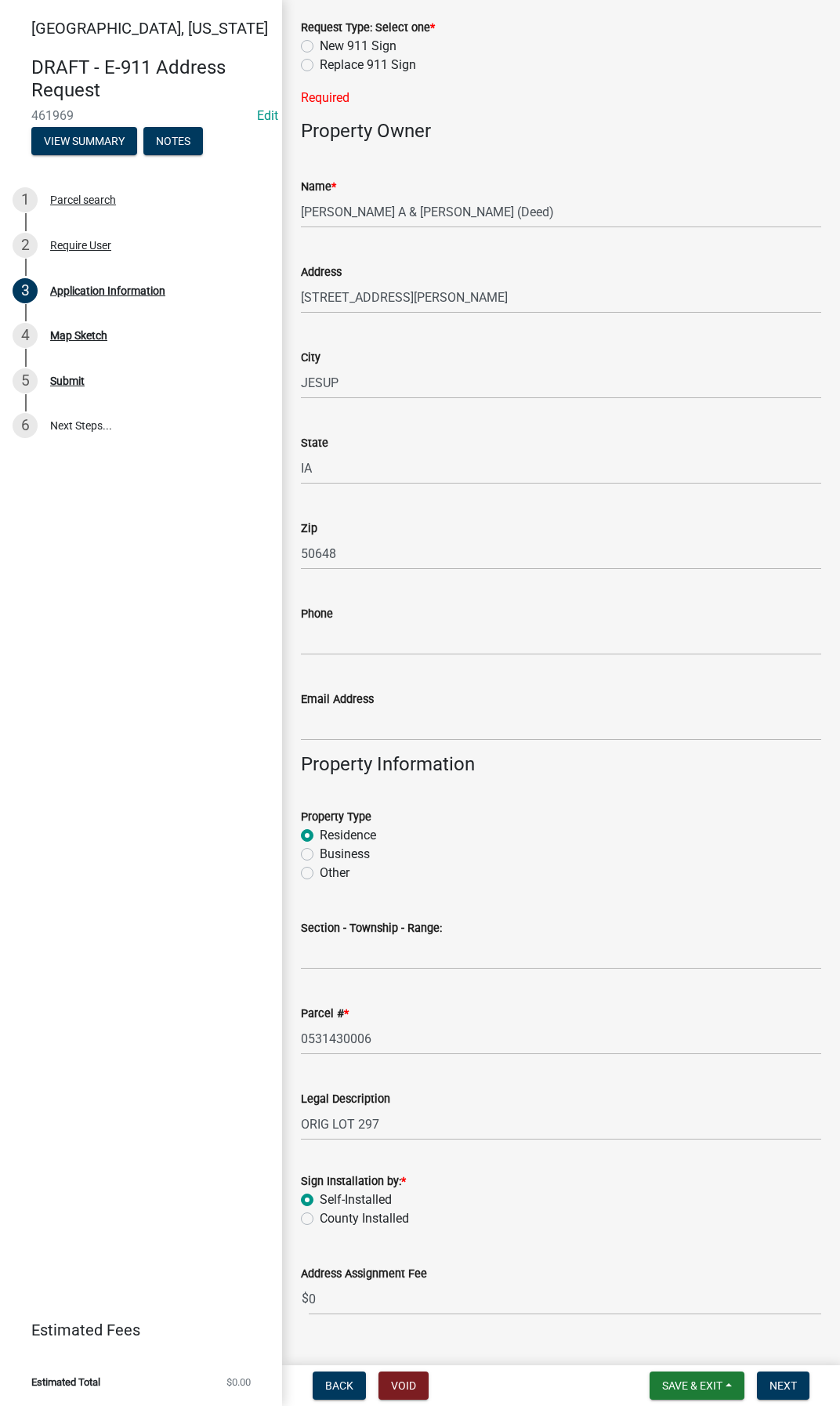
click at [320, 67] on label "Replace 911 Sign" at bounding box center [368, 65] width 97 height 19
click at [320, 66] on input "Replace 911 Sign" at bounding box center [325, 60] width 10 height 10
radio input "true"
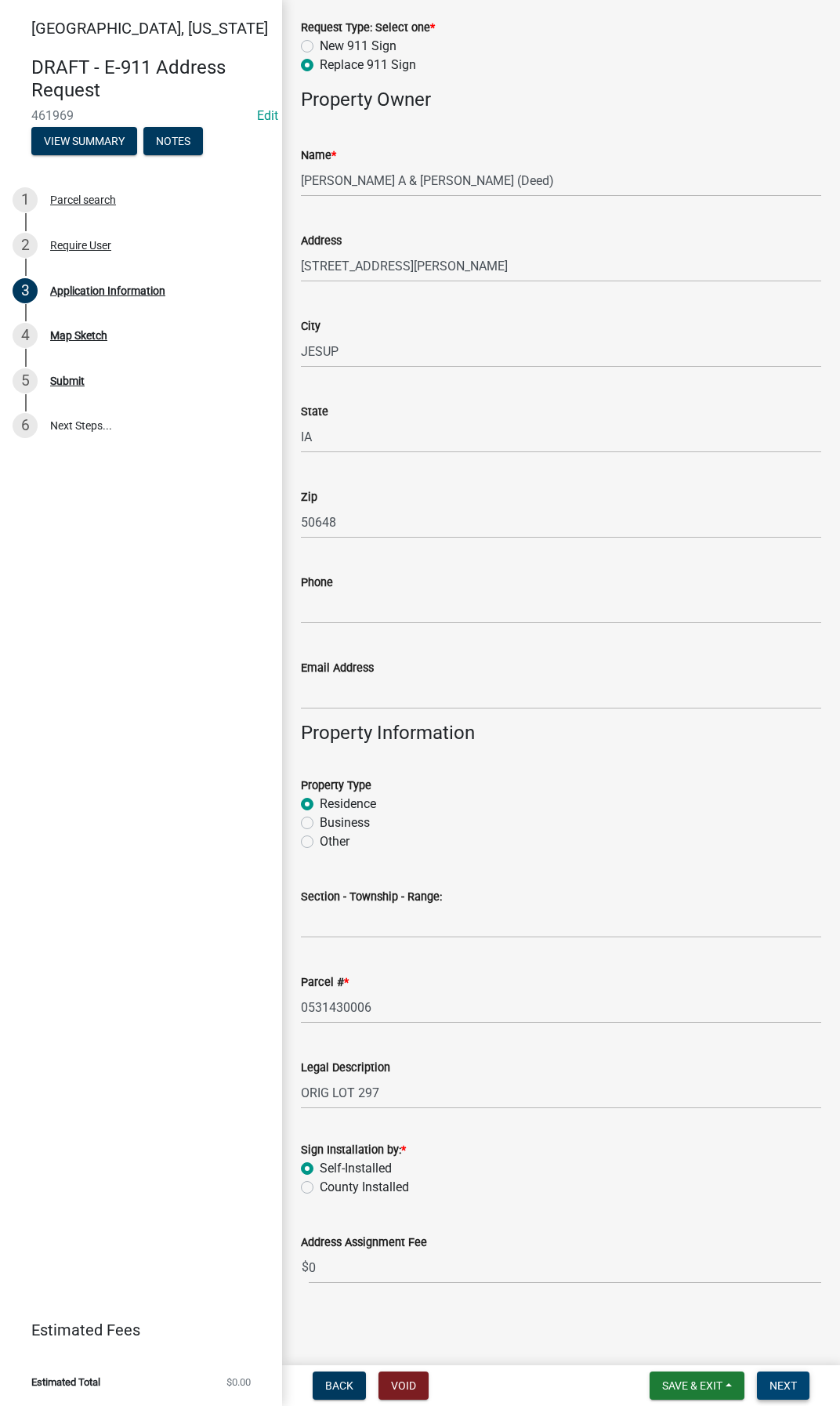
click at [773, 1383] on span "Next" at bounding box center [783, 1385] width 28 height 13
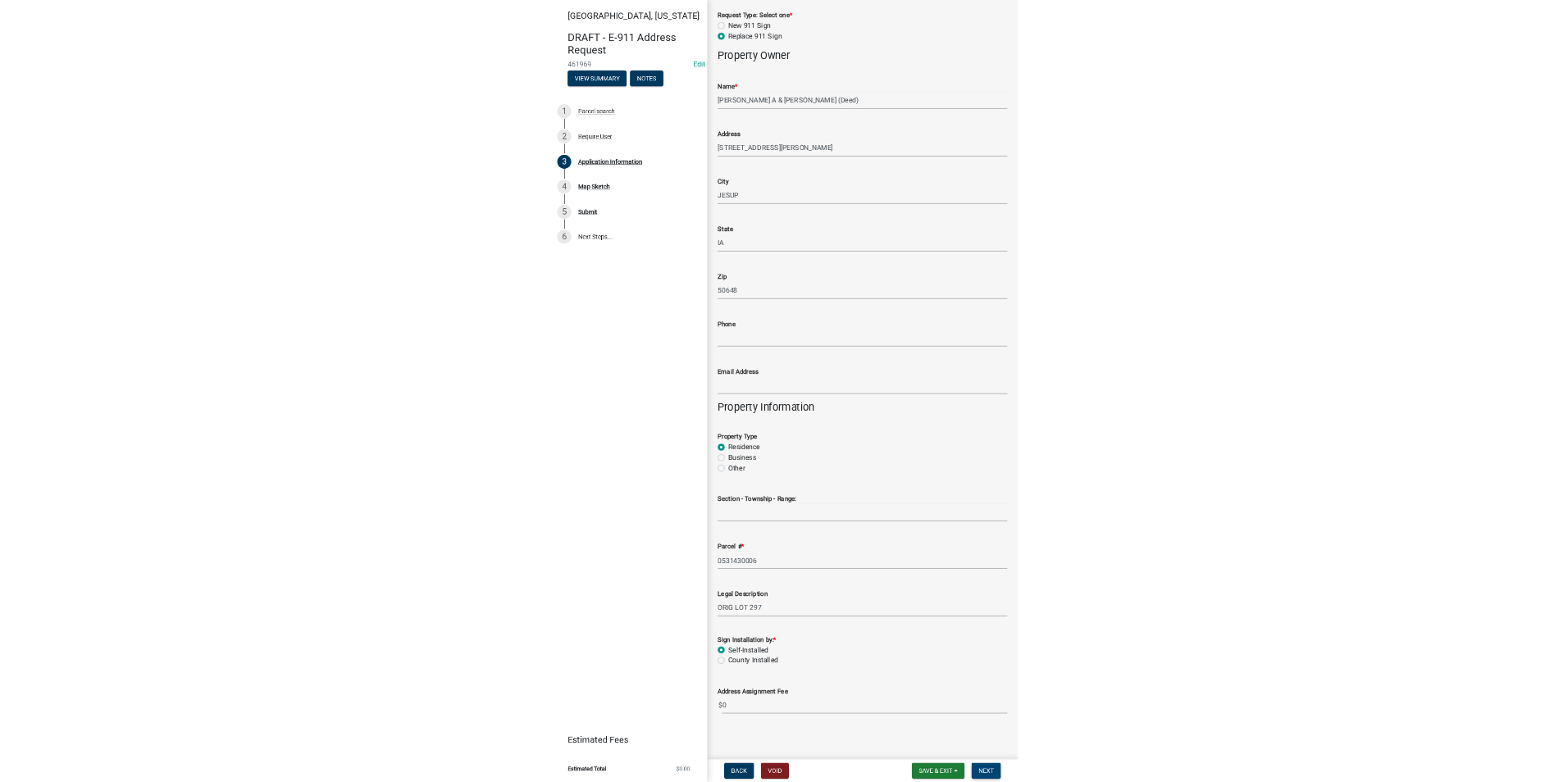
scroll to position [0, 0]
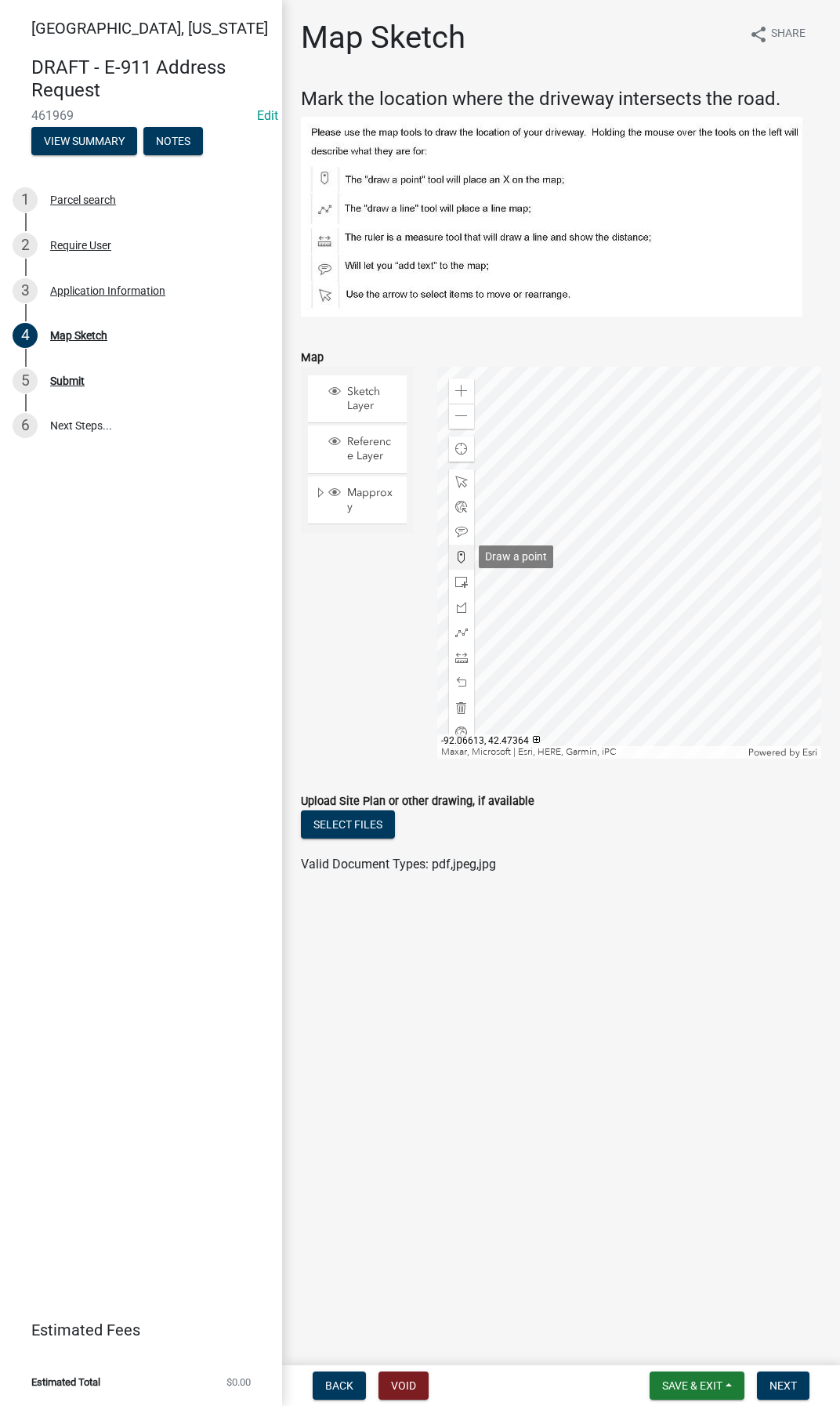
click at [466, 558] on span at bounding box center [462, 558] width 13 height 13
click at [654, 664] on div at bounding box center [629, 562] width 385 height 392
click at [776, 1381] on span "Next" at bounding box center [783, 1385] width 28 height 13
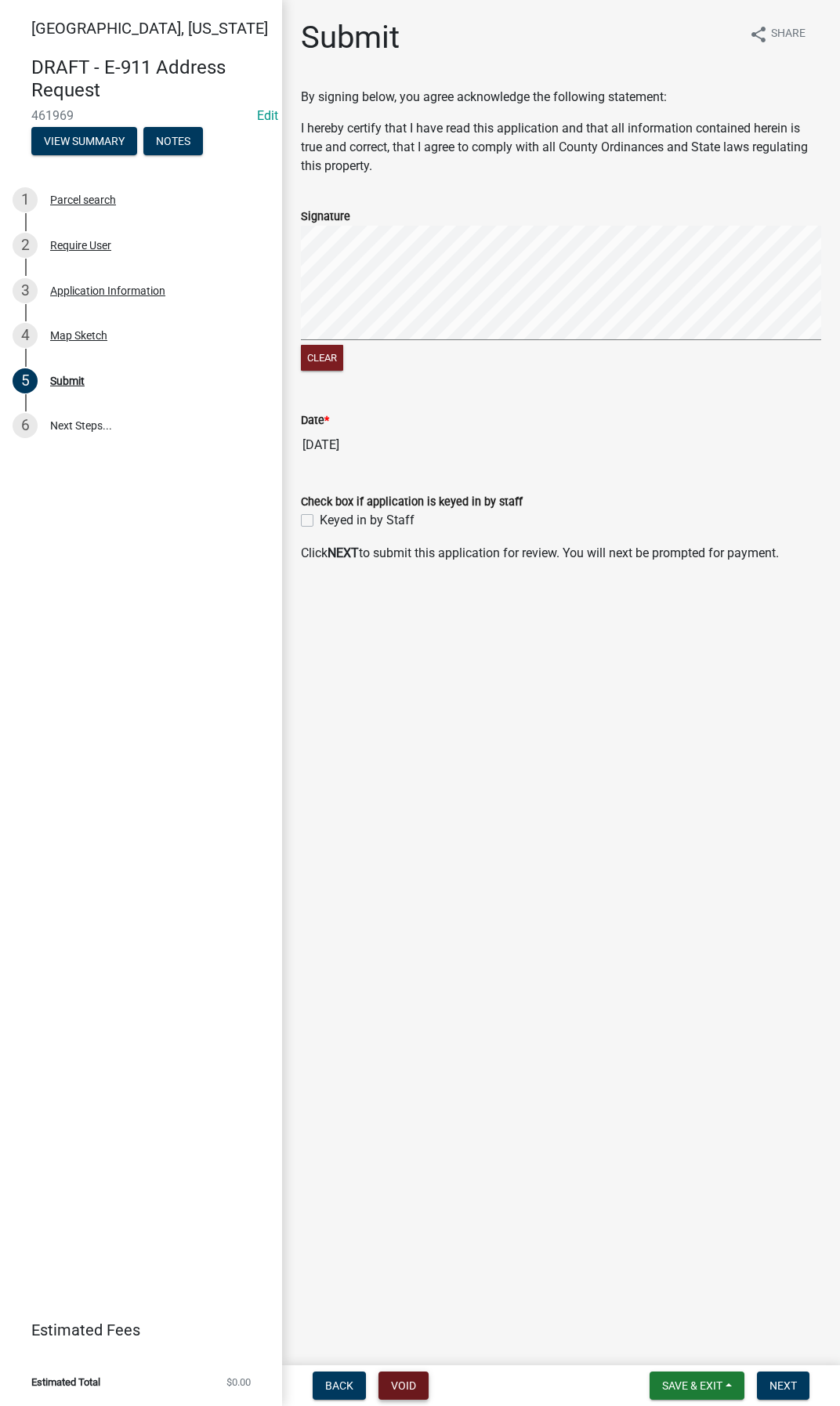
click at [419, 1380] on button "Void" at bounding box center [403, 1385] width 50 height 29
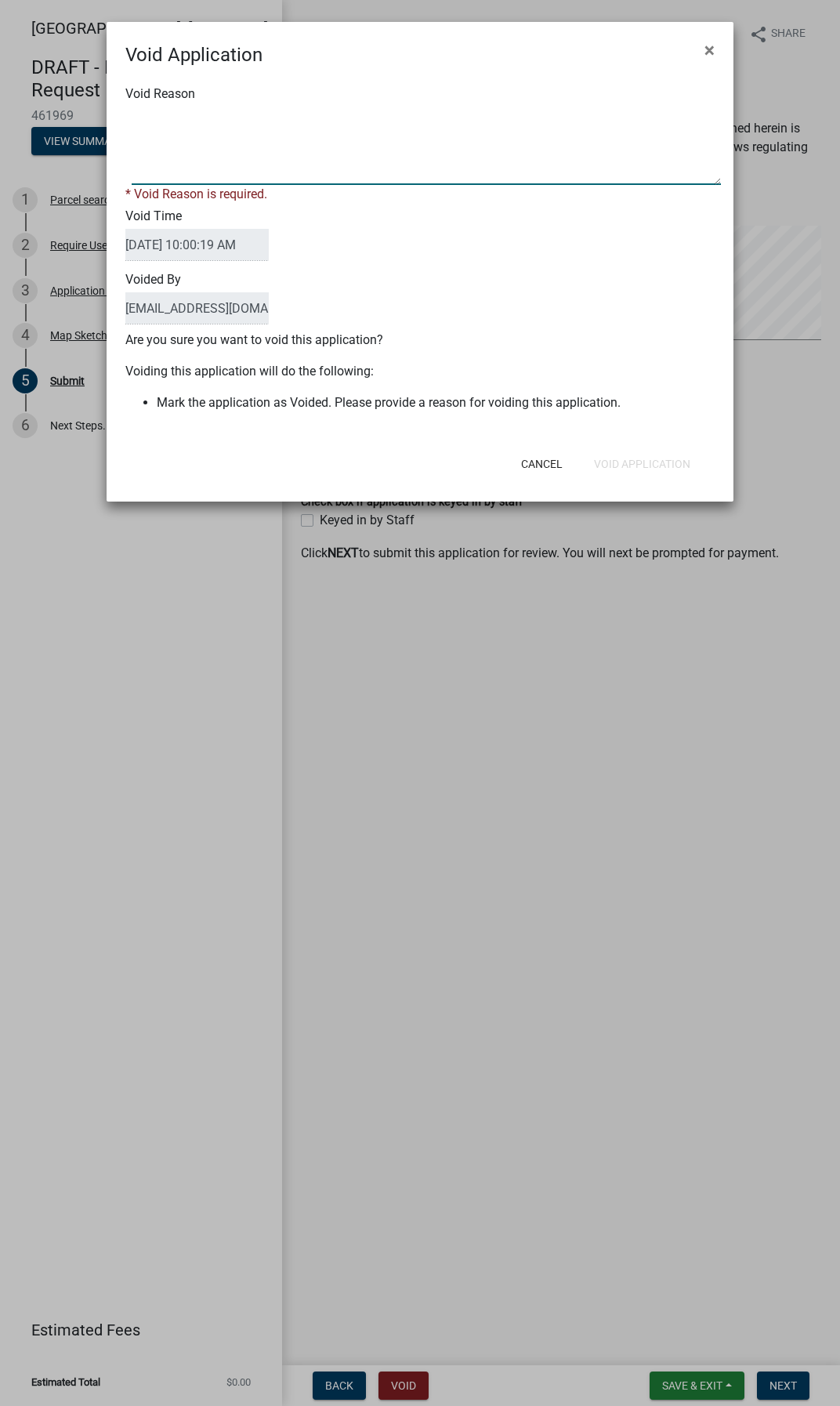
click at [220, 156] on textarea "Void Reason" at bounding box center [426, 146] width 589 height 78
type textarea "Test"
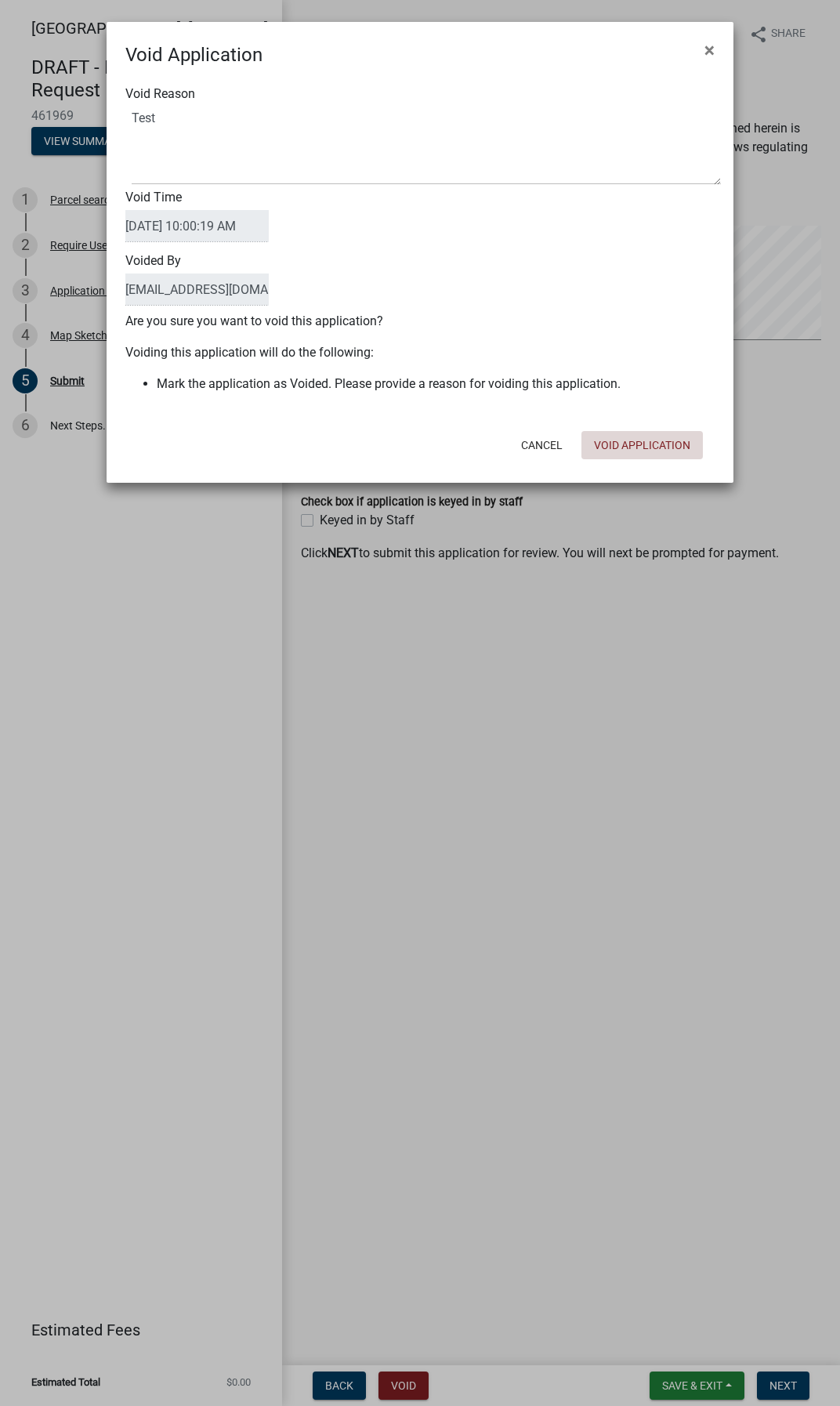
click at [642, 463] on div "Cancel Void Application" at bounding box center [523, 444] width 386 height 40
click at [663, 444] on button "Void Application" at bounding box center [641, 445] width 121 height 29
